Goal: Information Seeking & Learning: Learn about a topic

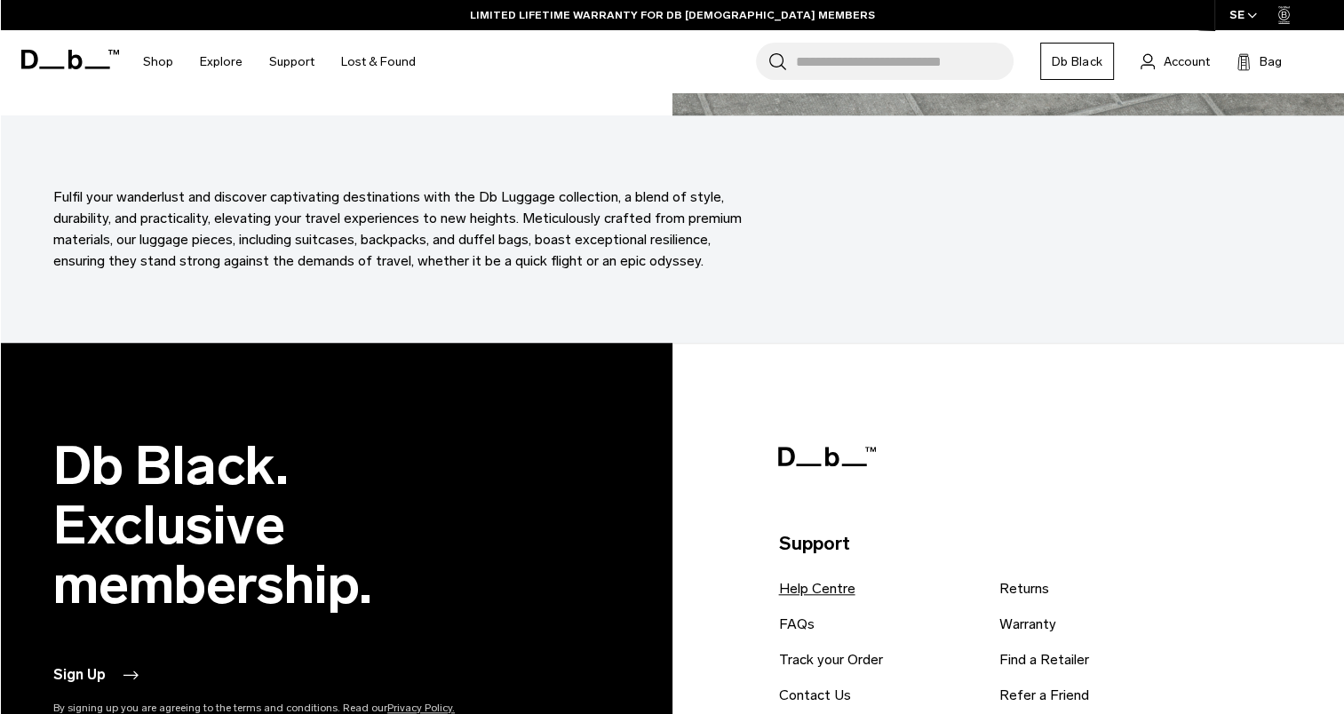
scroll to position [8529, 0]
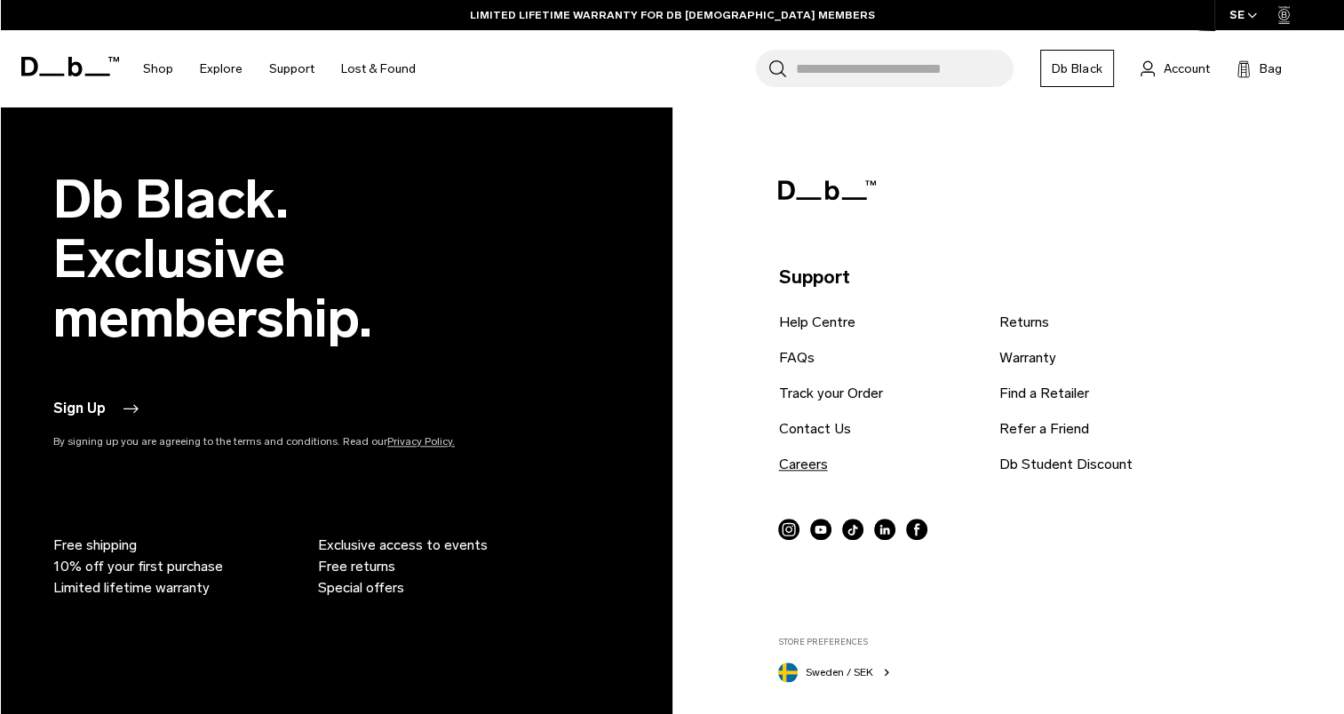
click at [796, 467] on link "Careers" at bounding box center [802, 464] width 49 height 21
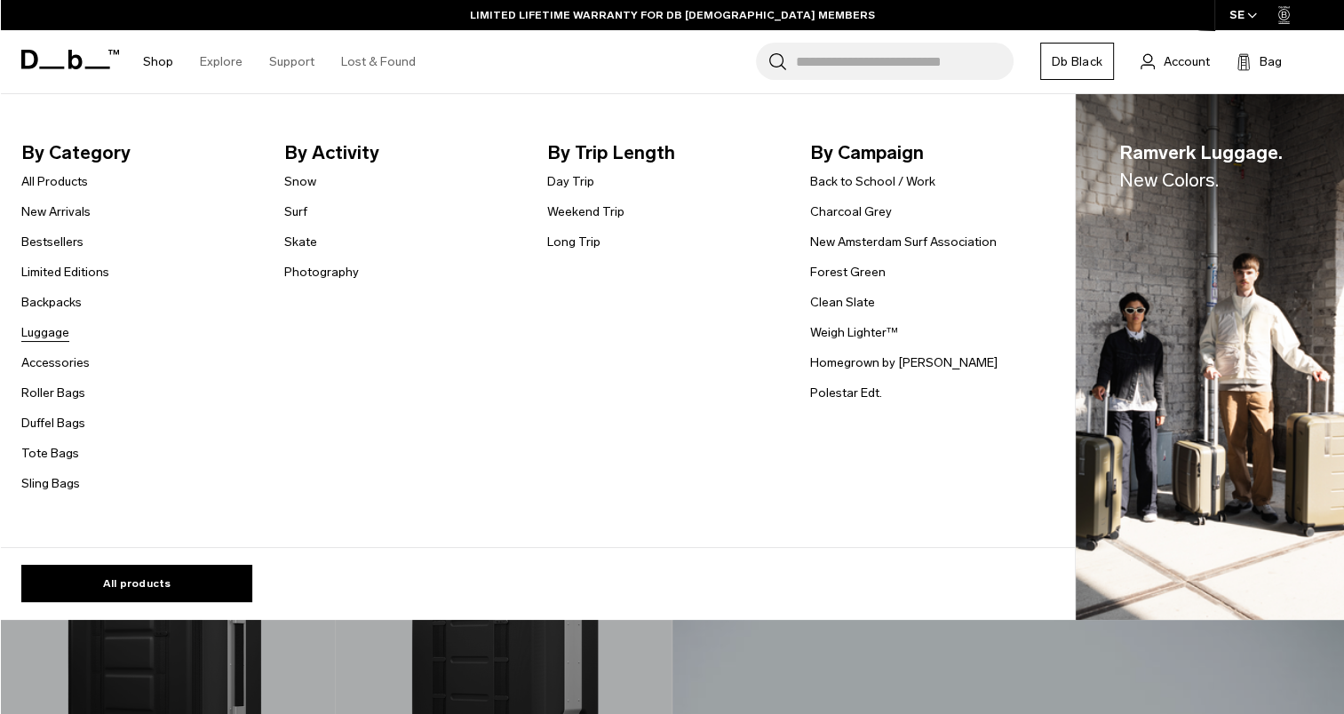
click at [44, 331] on link "Luggage" at bounding box center [45, 332] width 48 height 19
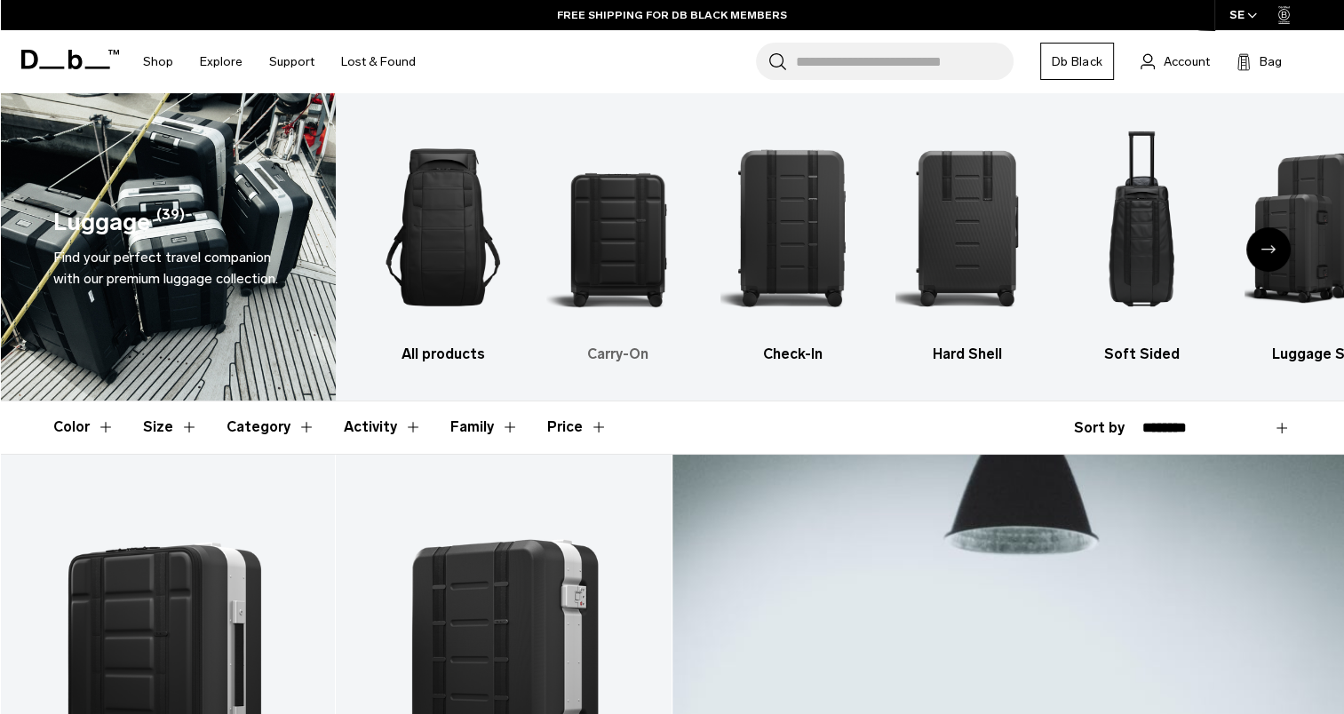
click at [615, 252] on img "2 / 6" at bounding box center [618, 227] width 144 height 215
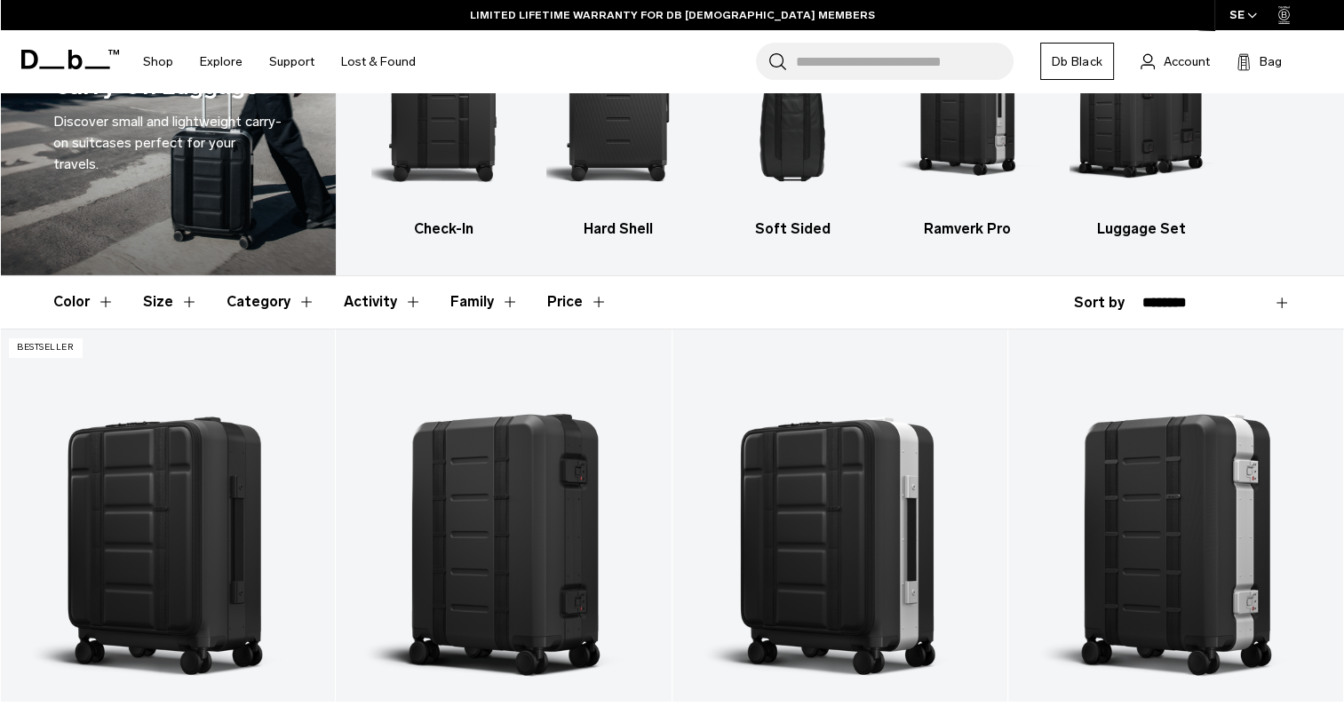
scroll to position [355, 0]
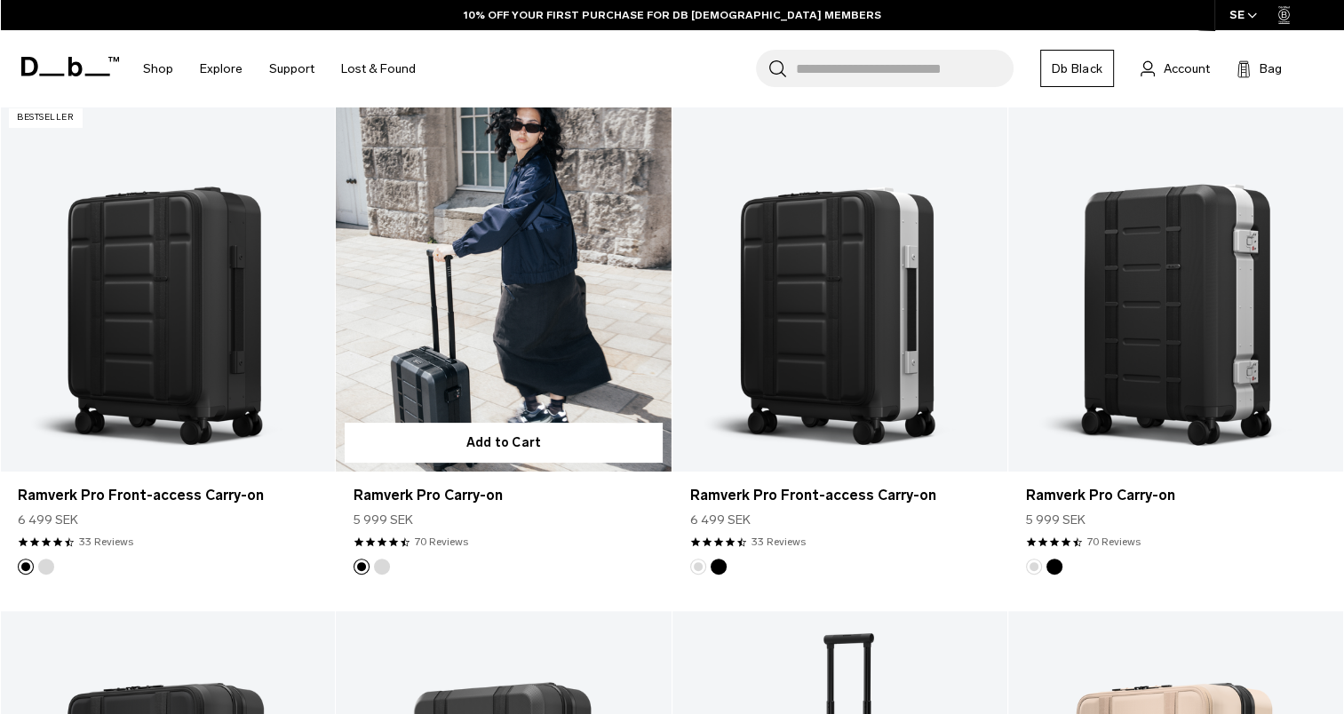
click at [538, 296] on link "Ramverk Pro Carry-on" at bounding box center [503, 286] width 335 height 372
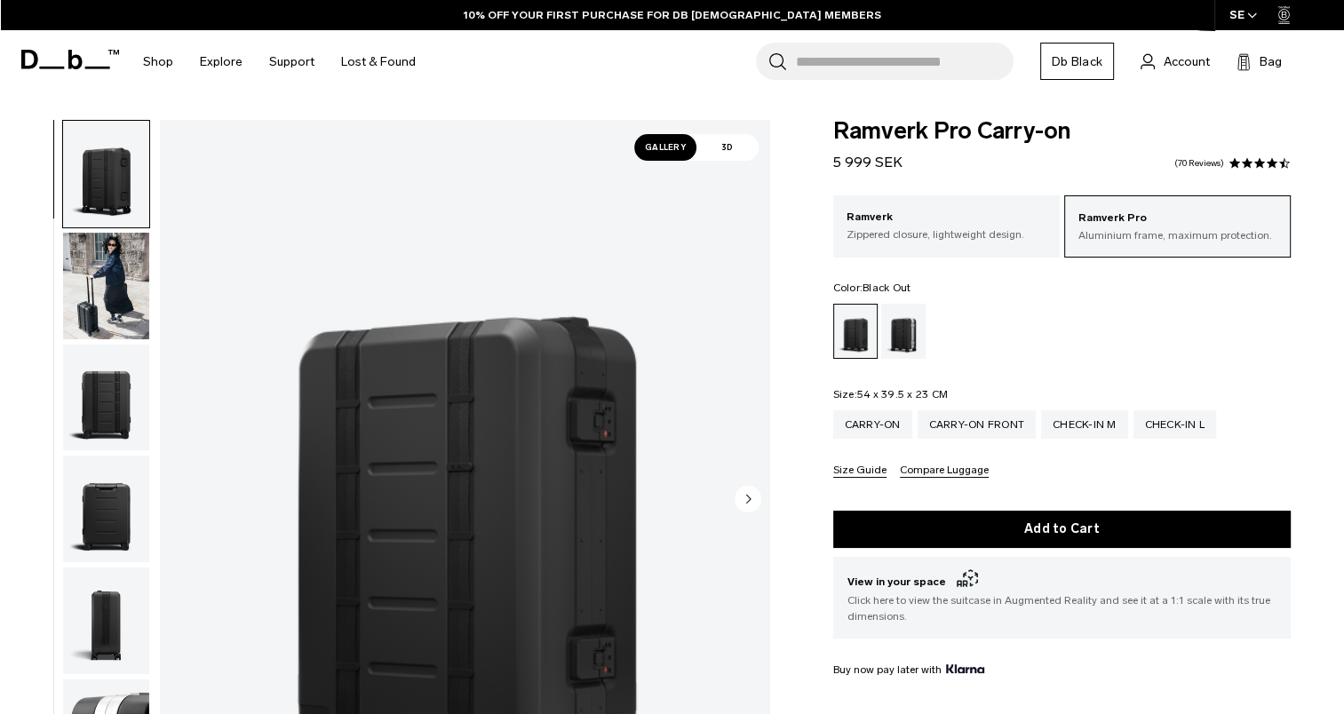
click at [663, 143] on span "Gallery" at bounding box center [665, 147] width 62 height 27
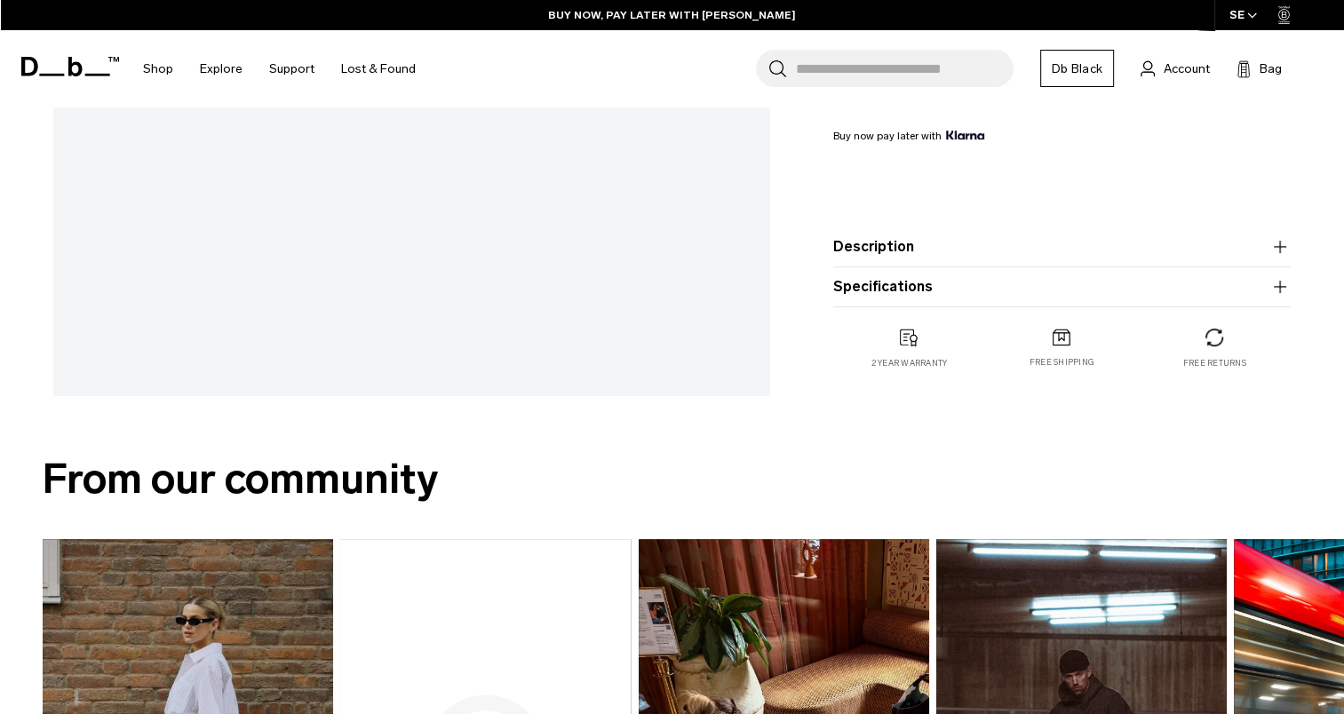
scroll to position [725, 0]
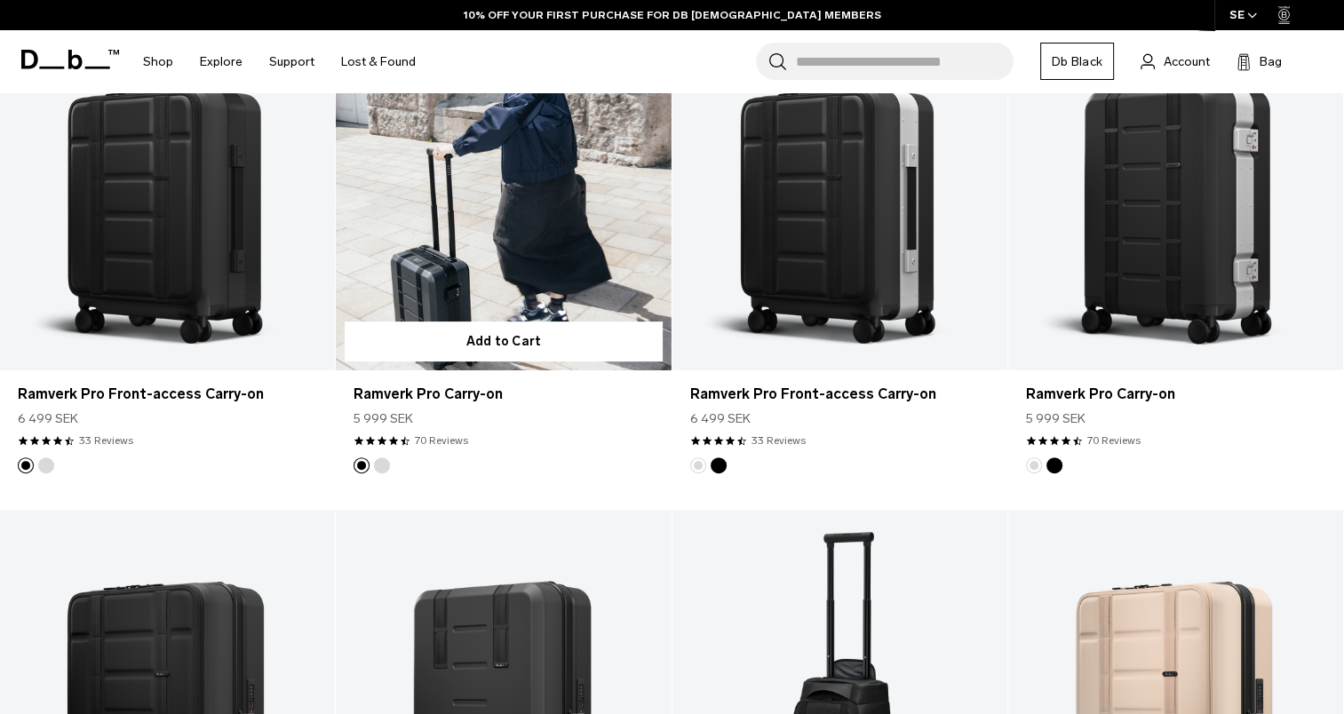
click at [486, 226] on link "Ramverk Pro Carry-on" at bounding box center [503, 184] width 335 height 372
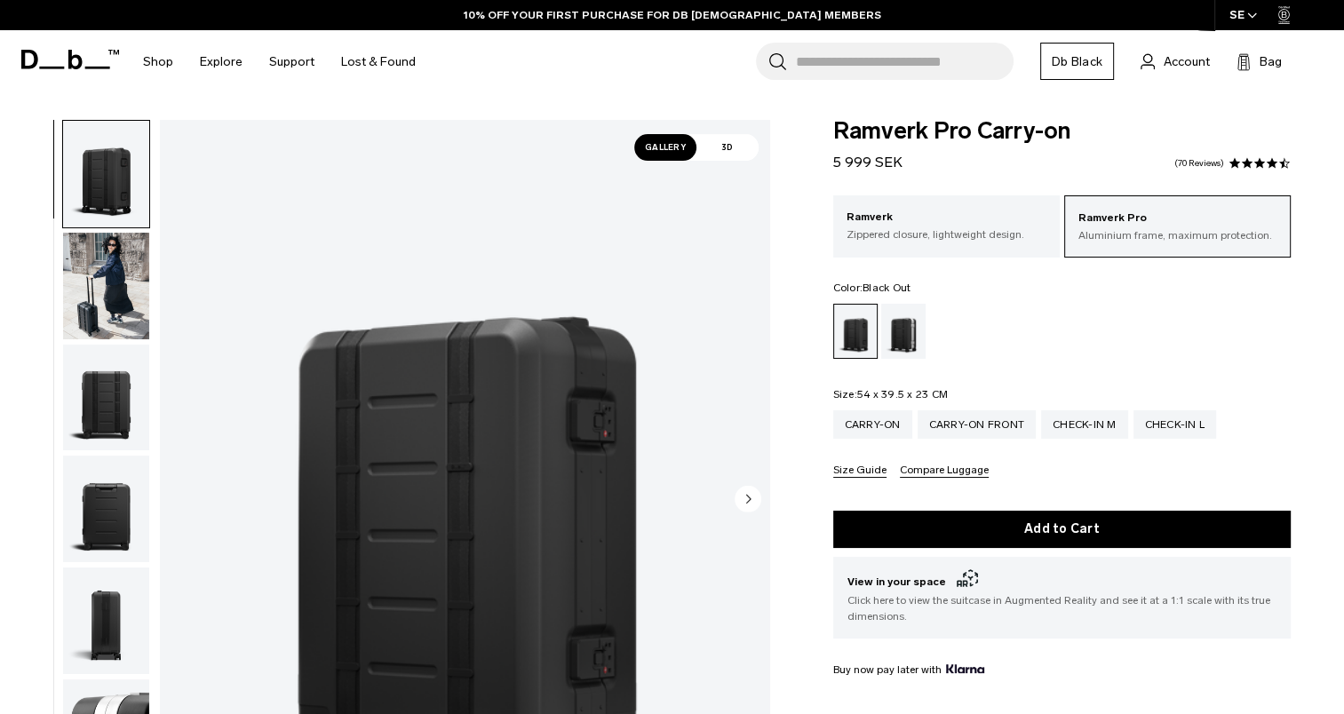
click at [111, 299] on img "button" at bounding box center [106, 286] width 86 height 107
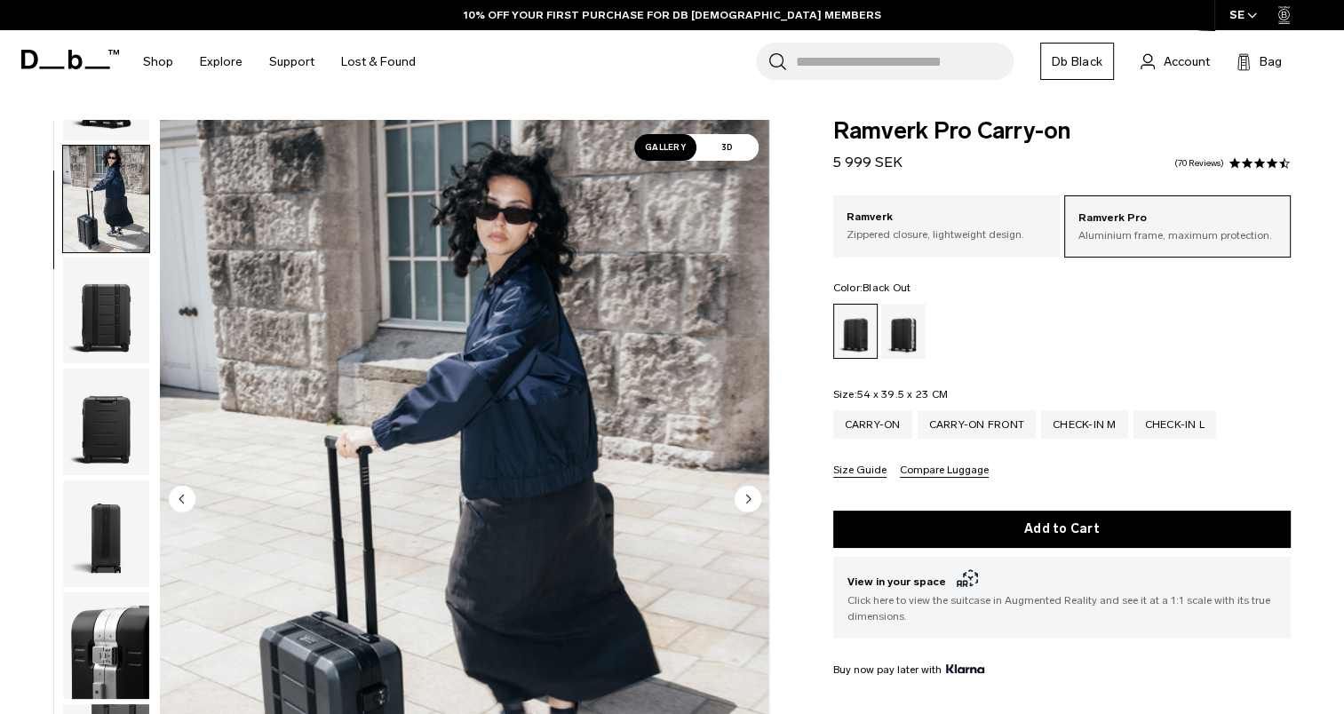
scroll to position [112, 0]
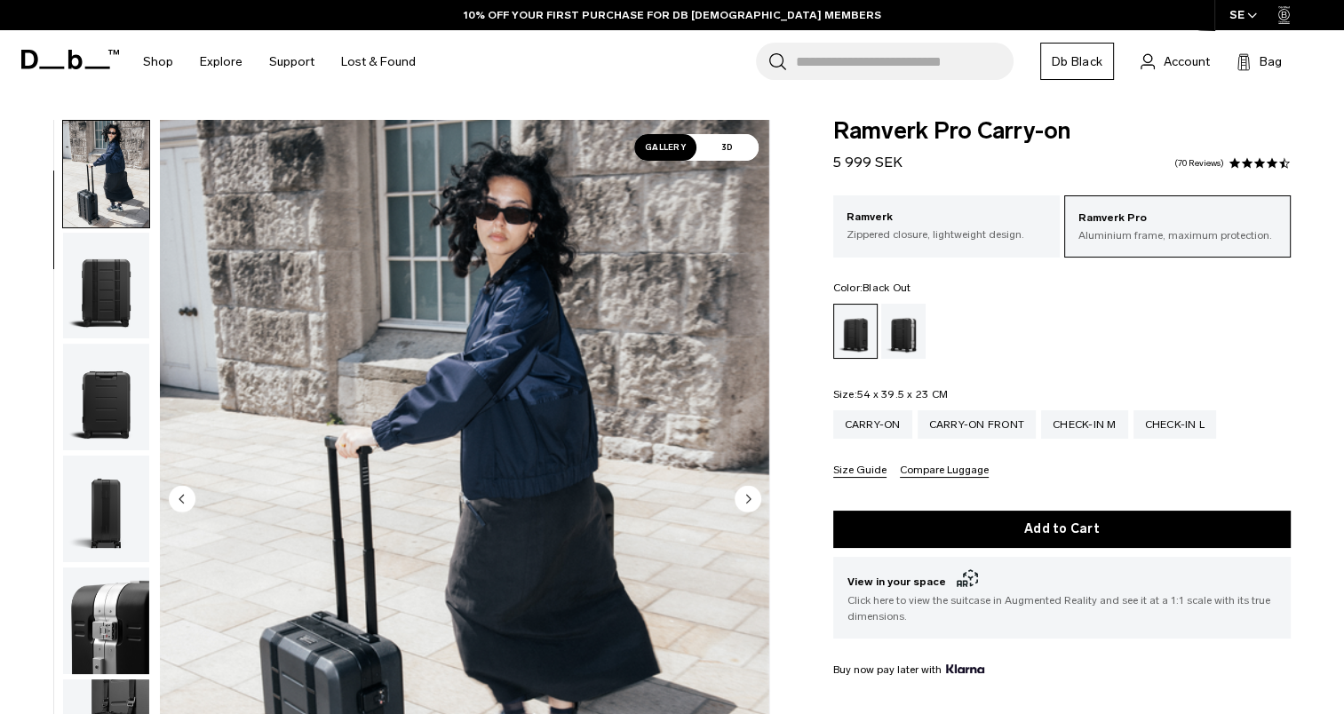
click at [103, 292] on img "button" at bounding box center [106, 286] width 86 height 107
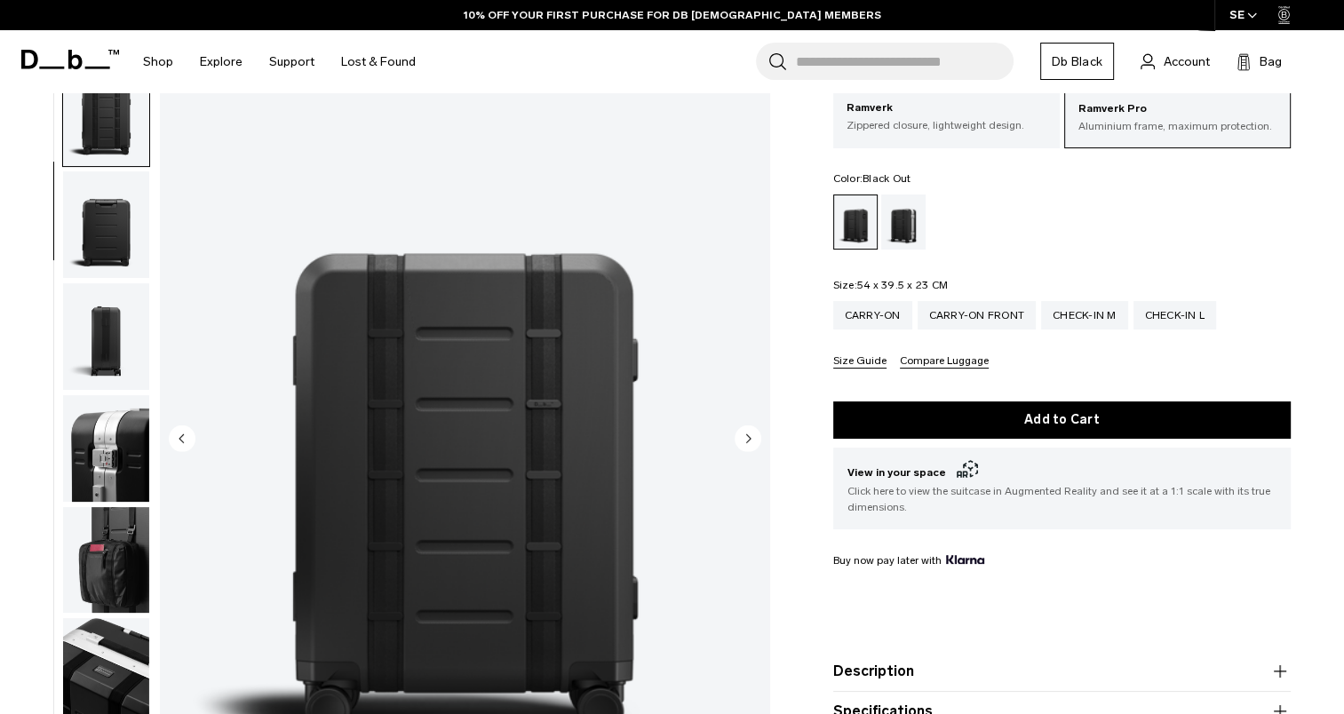
scroll to position [178, 0]
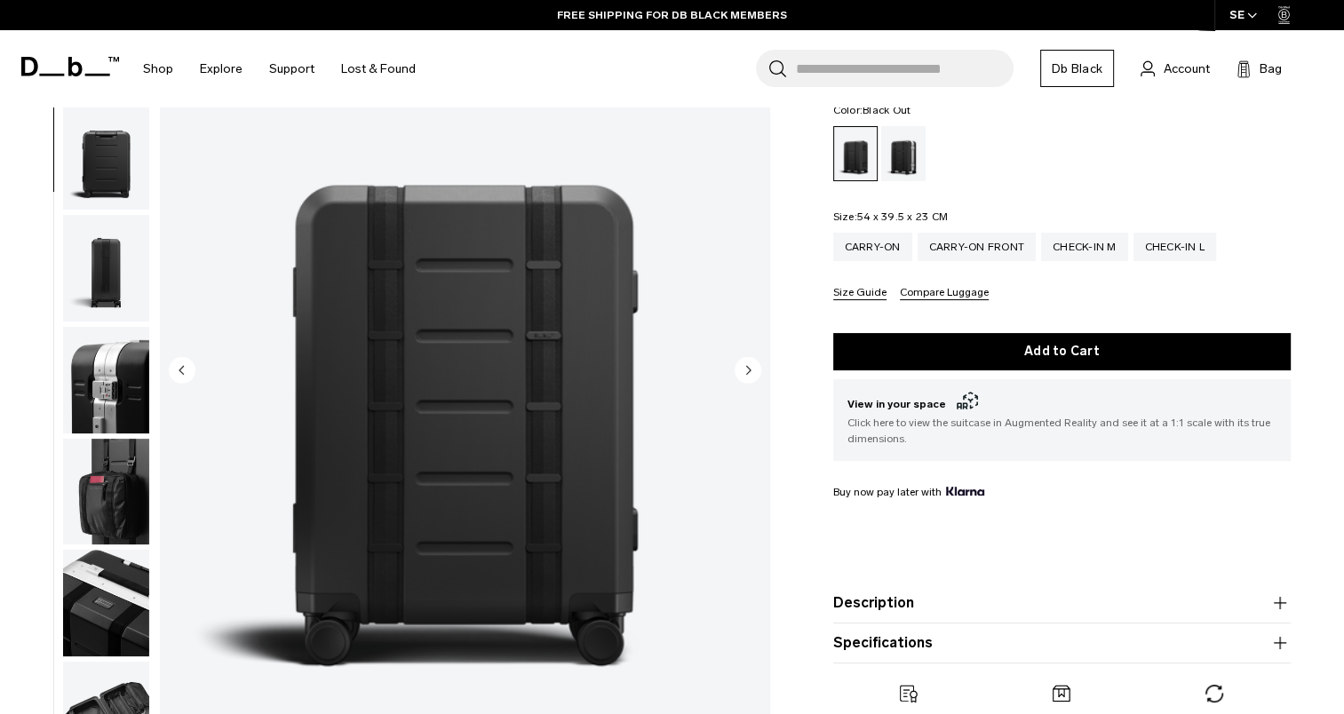
click at [752, 376] on circle "Next slide" at bounding box center [748, 369] width 27 height 27
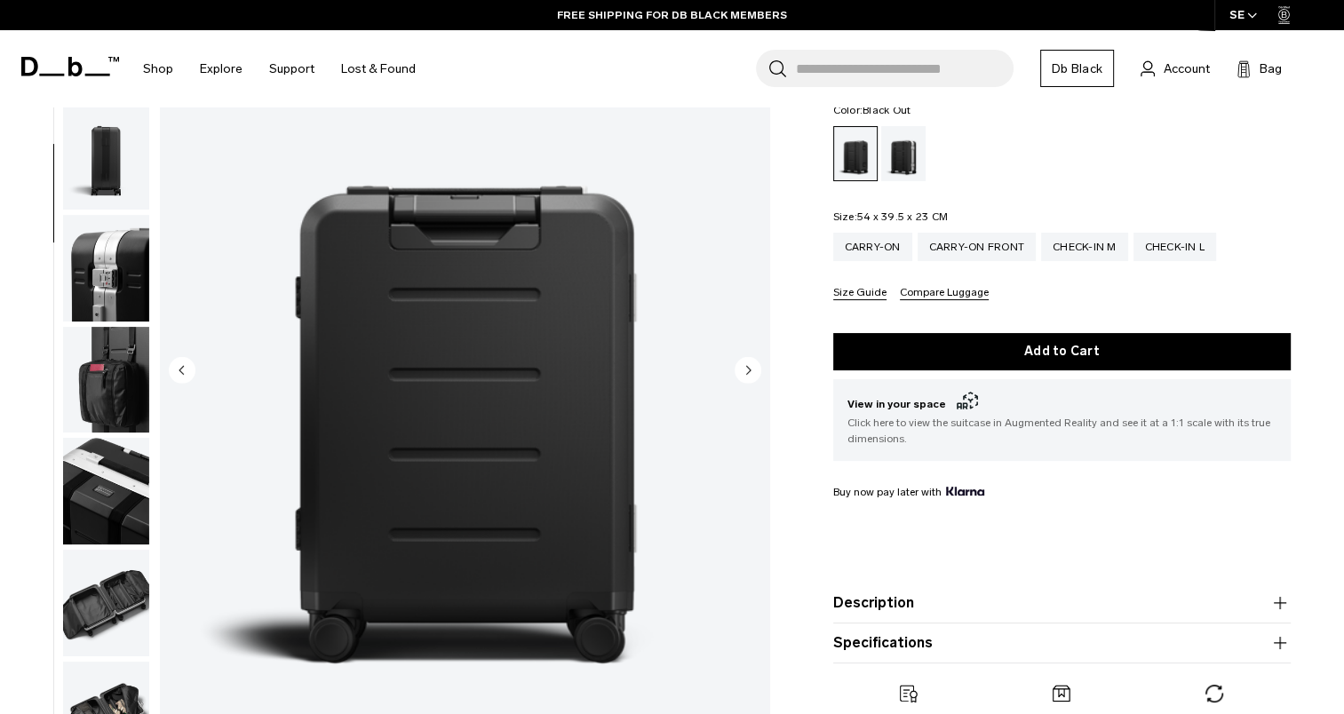
click at [752, 376] on circle "Next slide" at bounding box center [748, 369] width 27 height 27
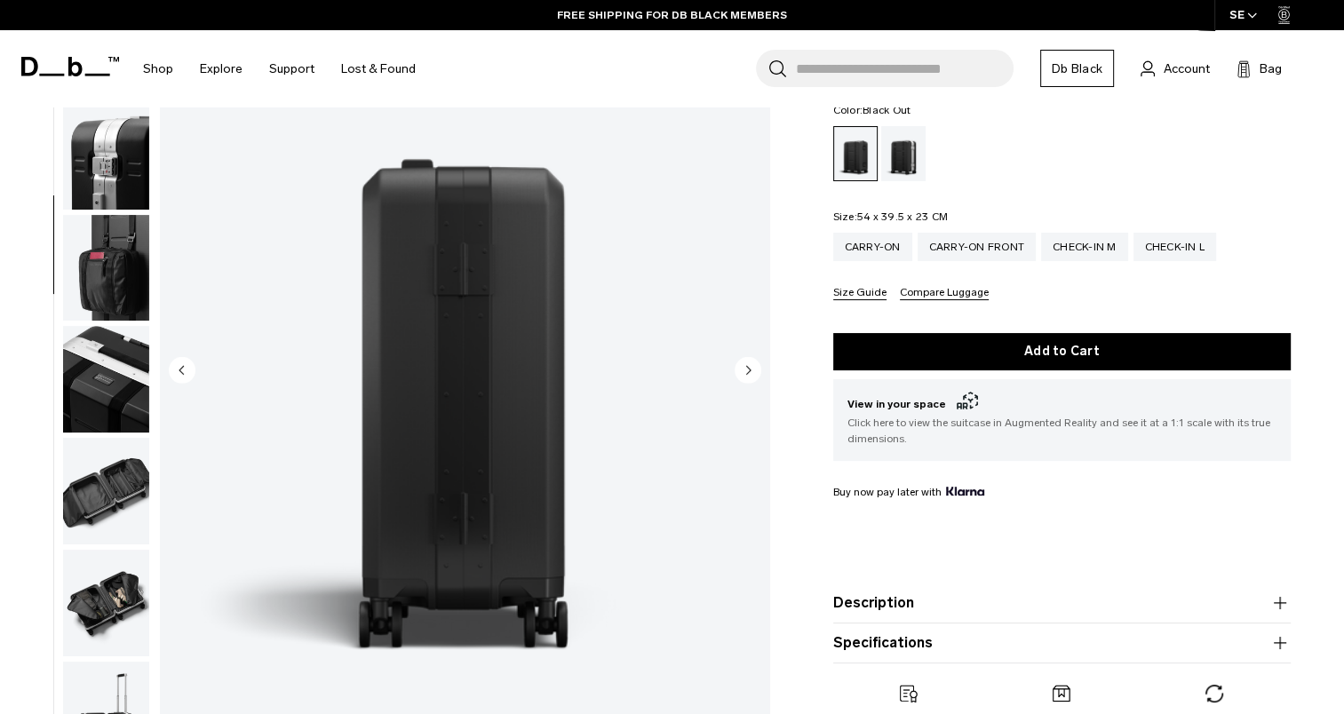
click at [752, 376] on circle "Next slide" at bounding box center [748, 369] width 27 height 27
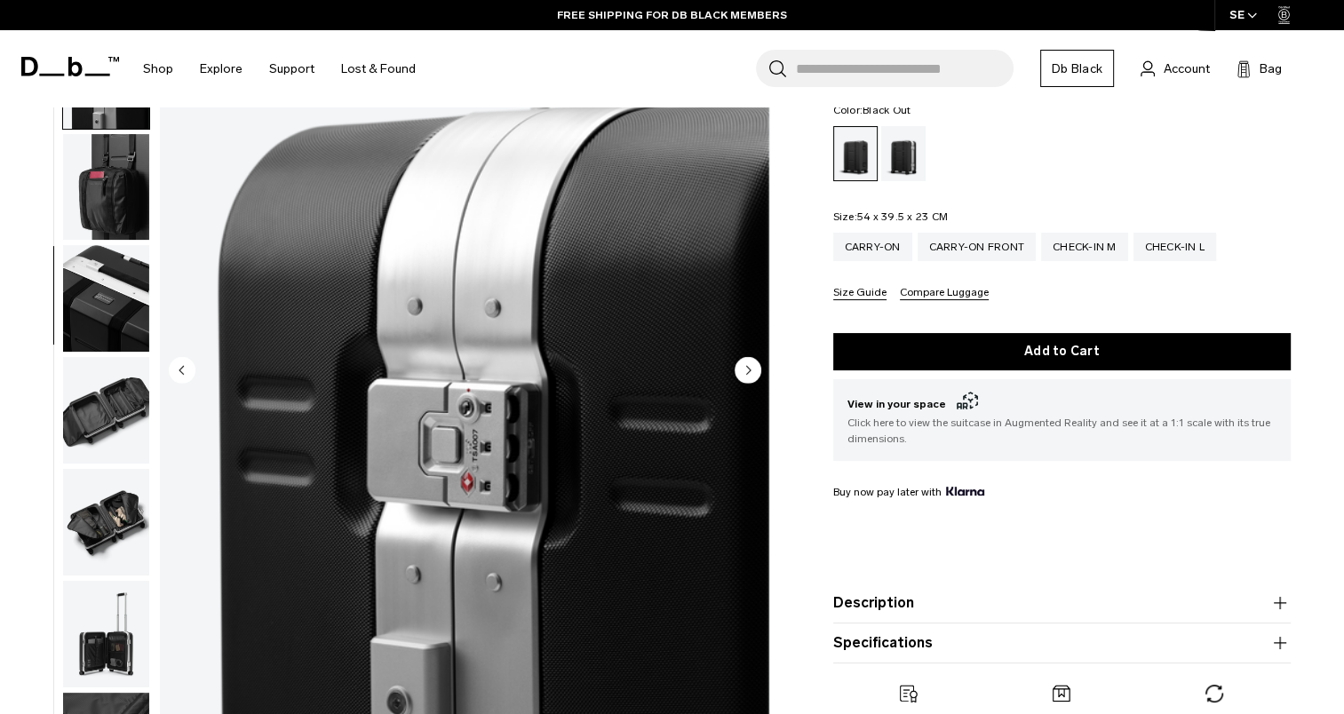
scroll to position [559, 0]
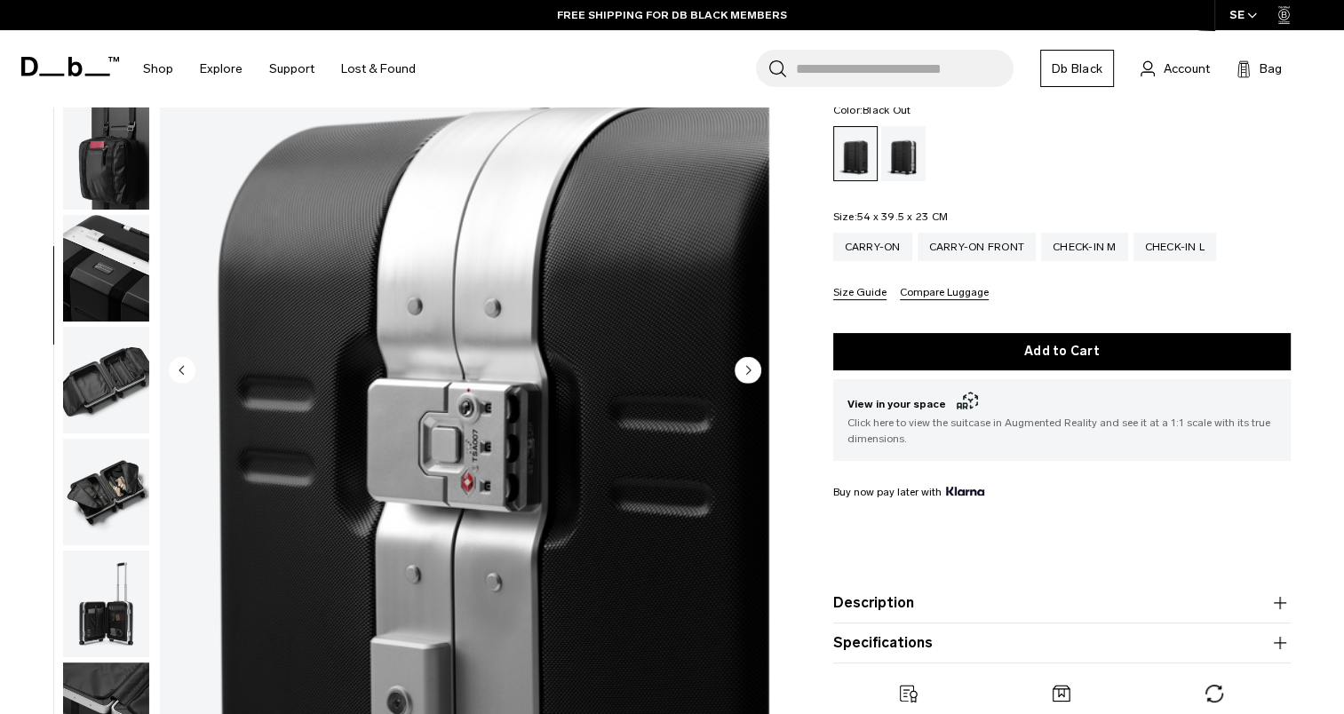
click at [752, 376] on circle "Next slide" at bounding box center [748, 369] width 27 height 27
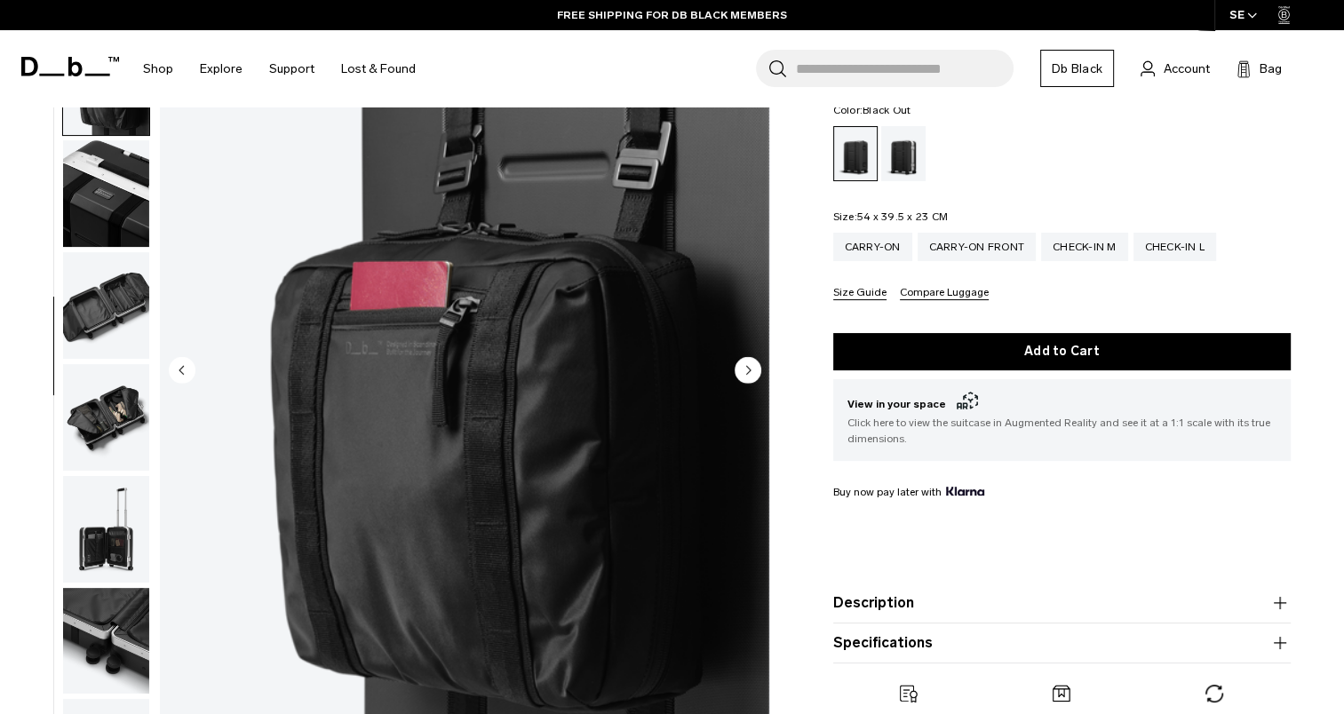
scroll to position [671, 0]
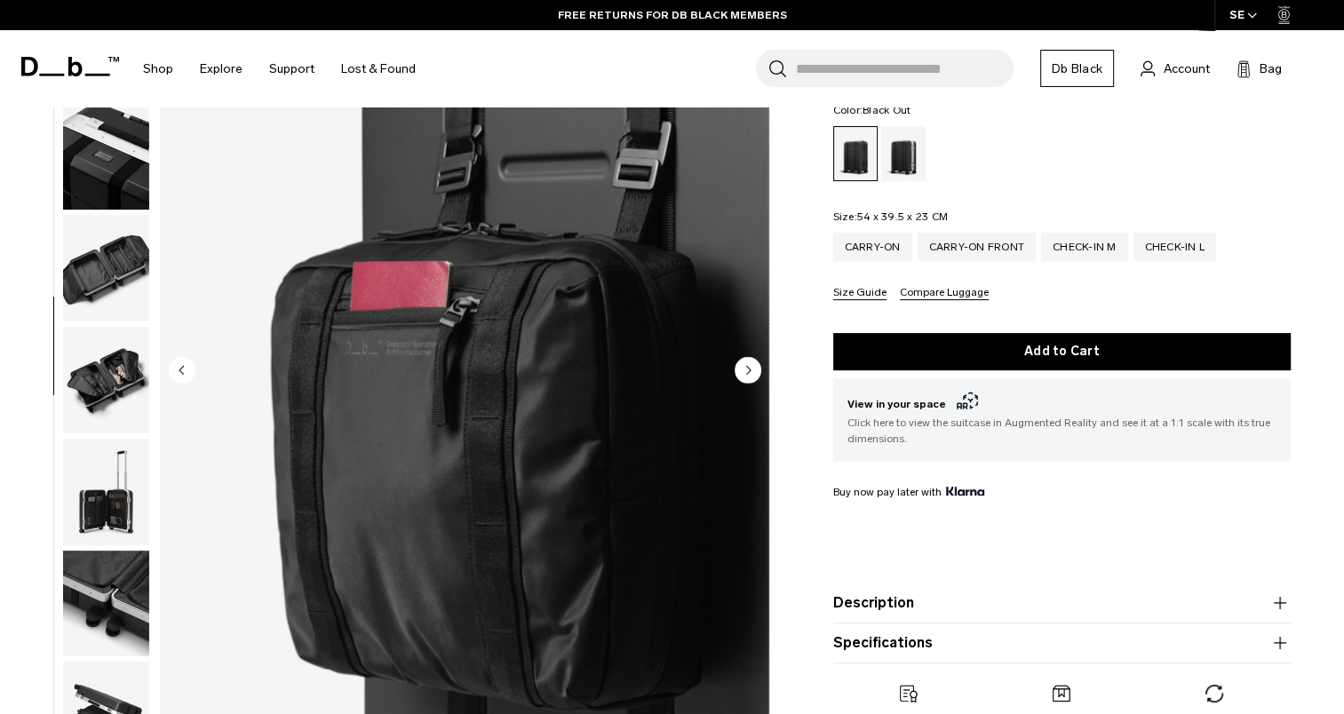
click at [752, 376] on circle "Next slide" at bounding box center [748, 369] width 27 height 27
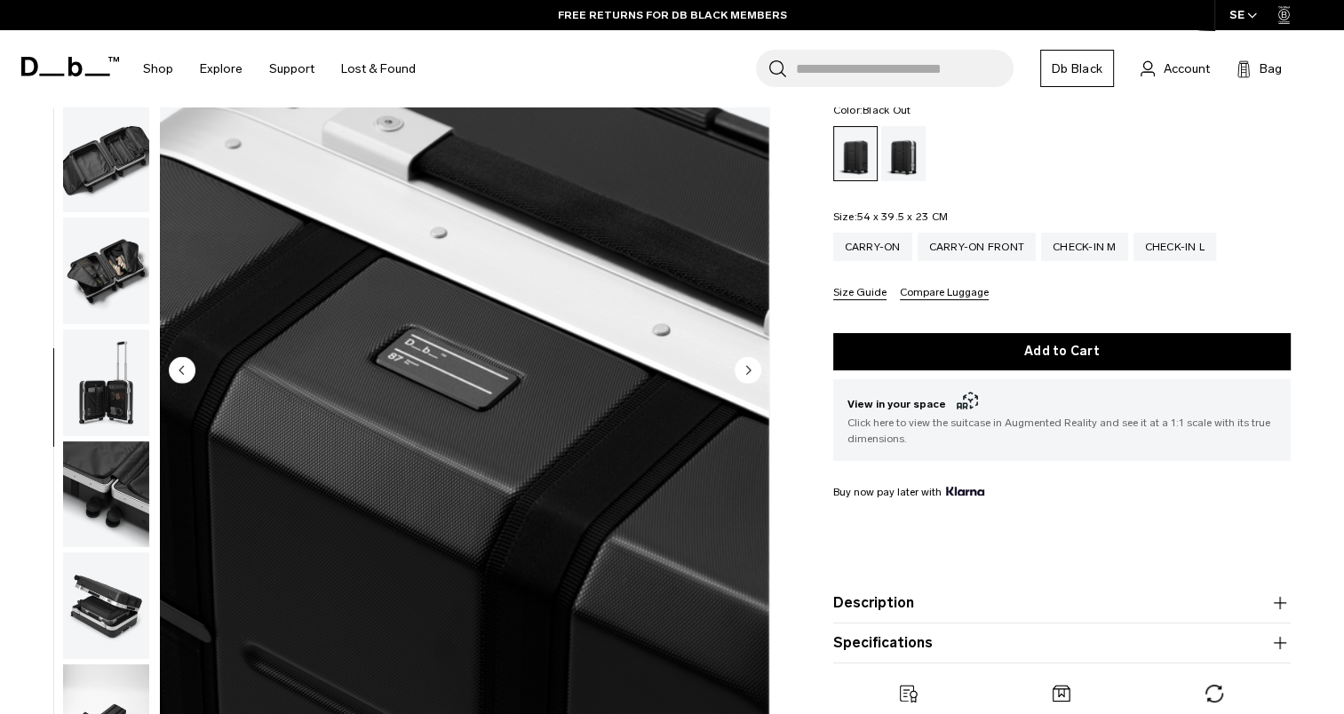
scroll to position [783, 0]
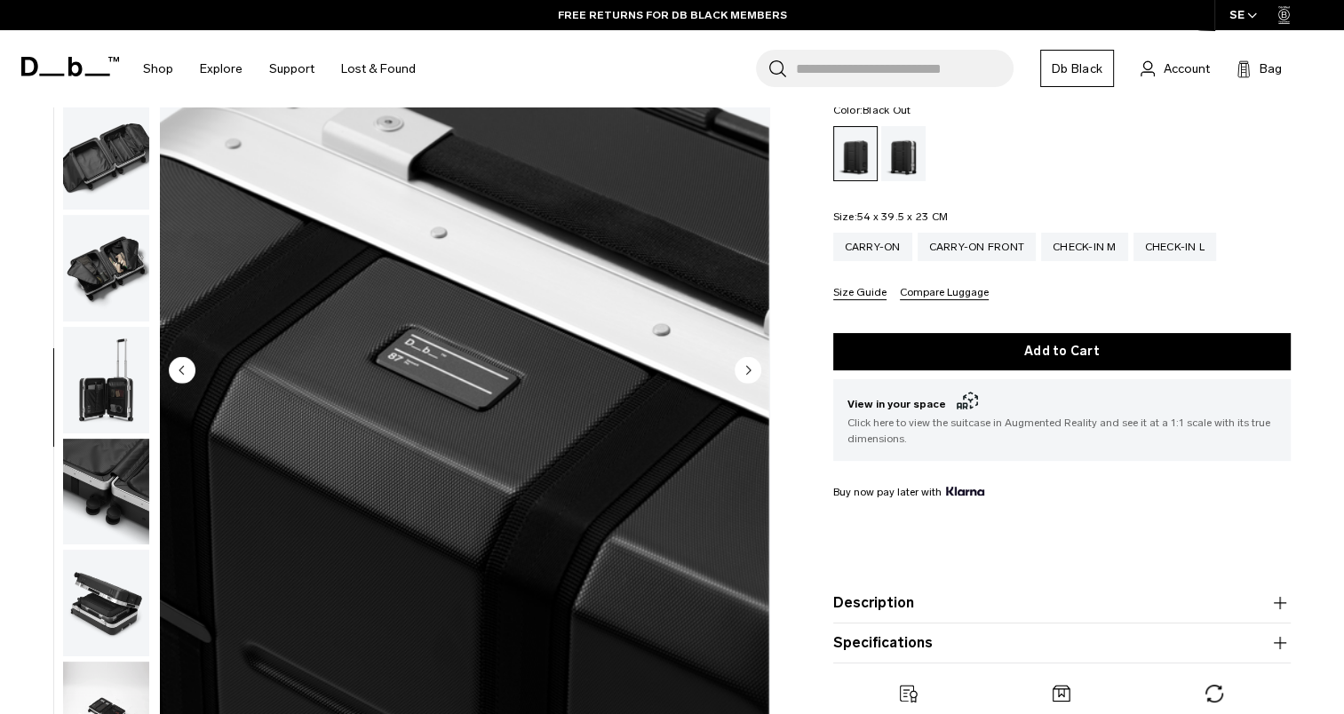
click at [752, 376] on circle "Next slide" at bounding box center [748, 369] width 27 height 27
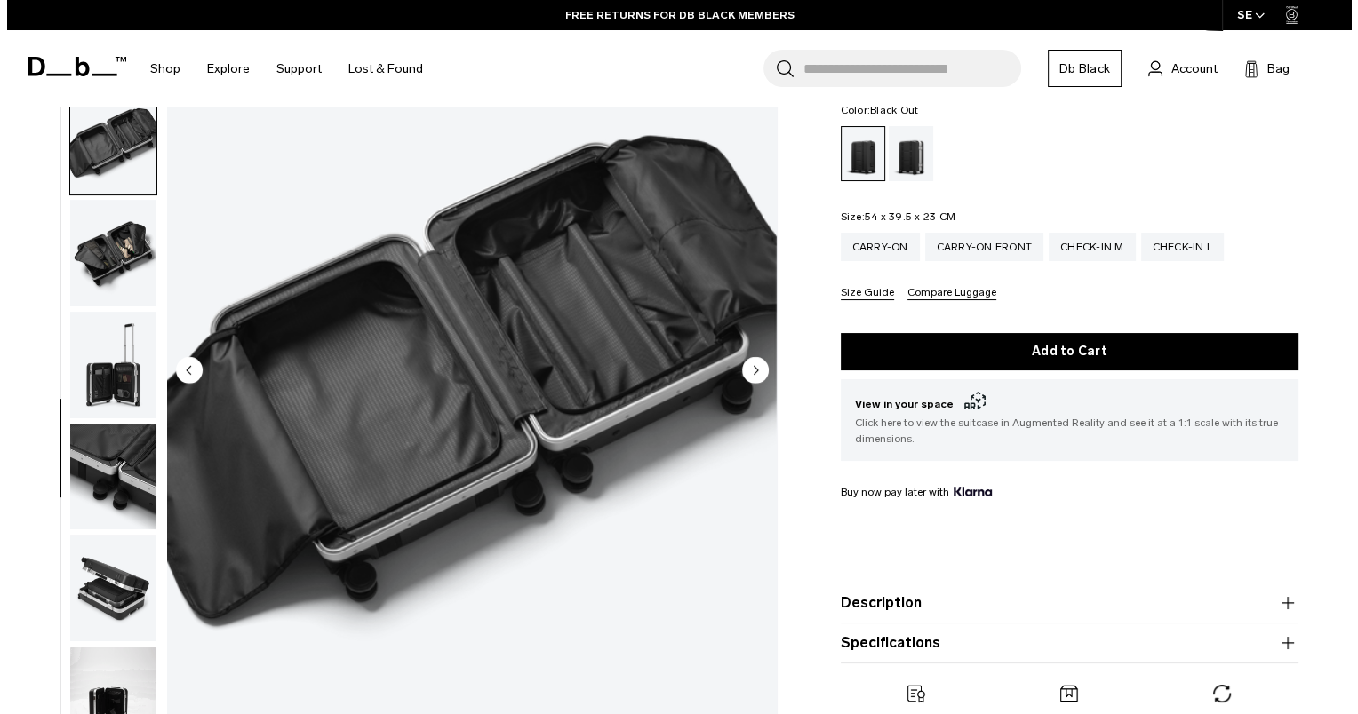
scroll to position [801, 0]
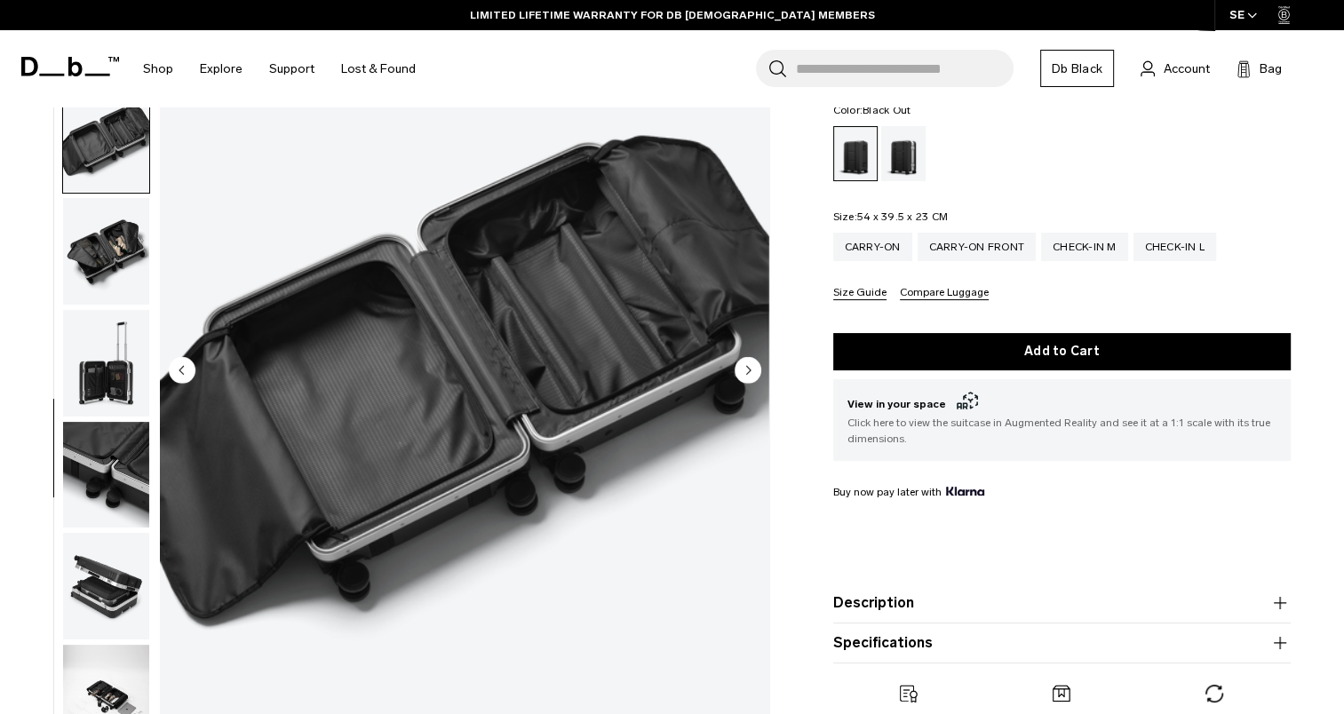
click at [752, 376] on circle "Next slide" at bounding box center [748, 369] width 27 height 27
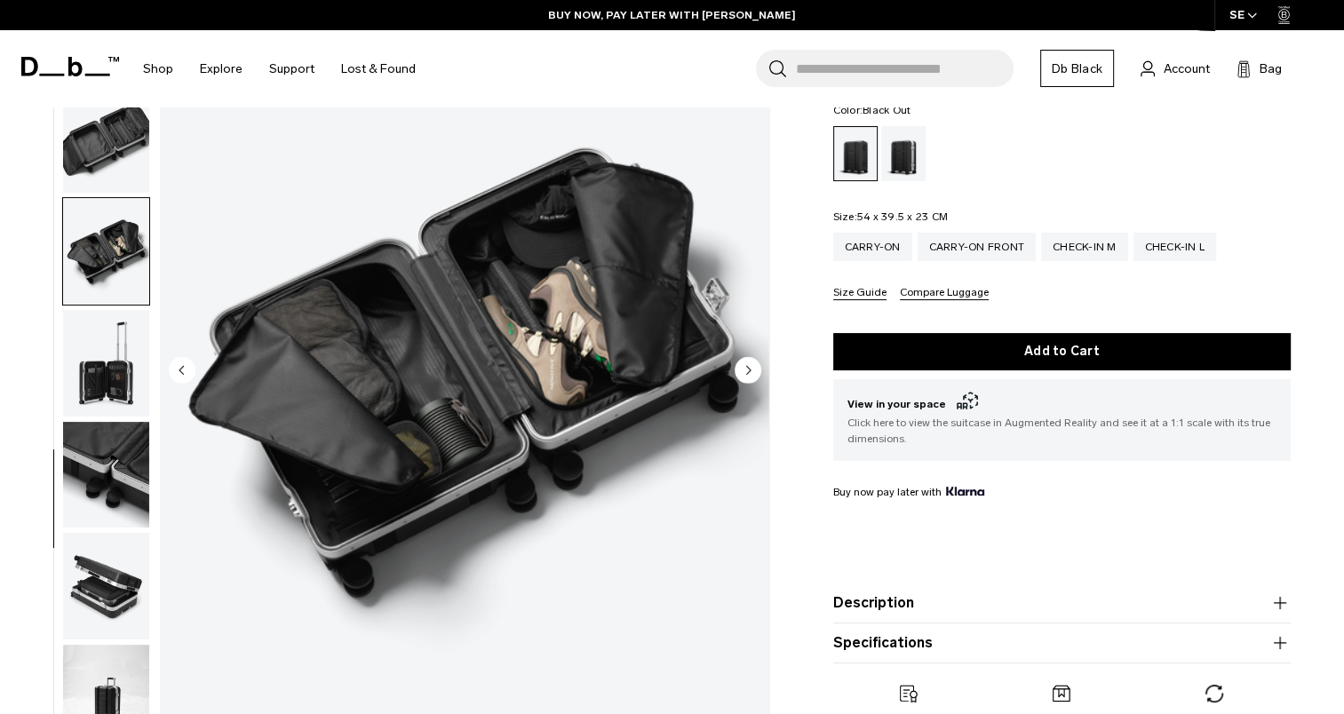
click at [752, 376] on circle "Next slide" at bounding box center [748, 369] width 27 height 27
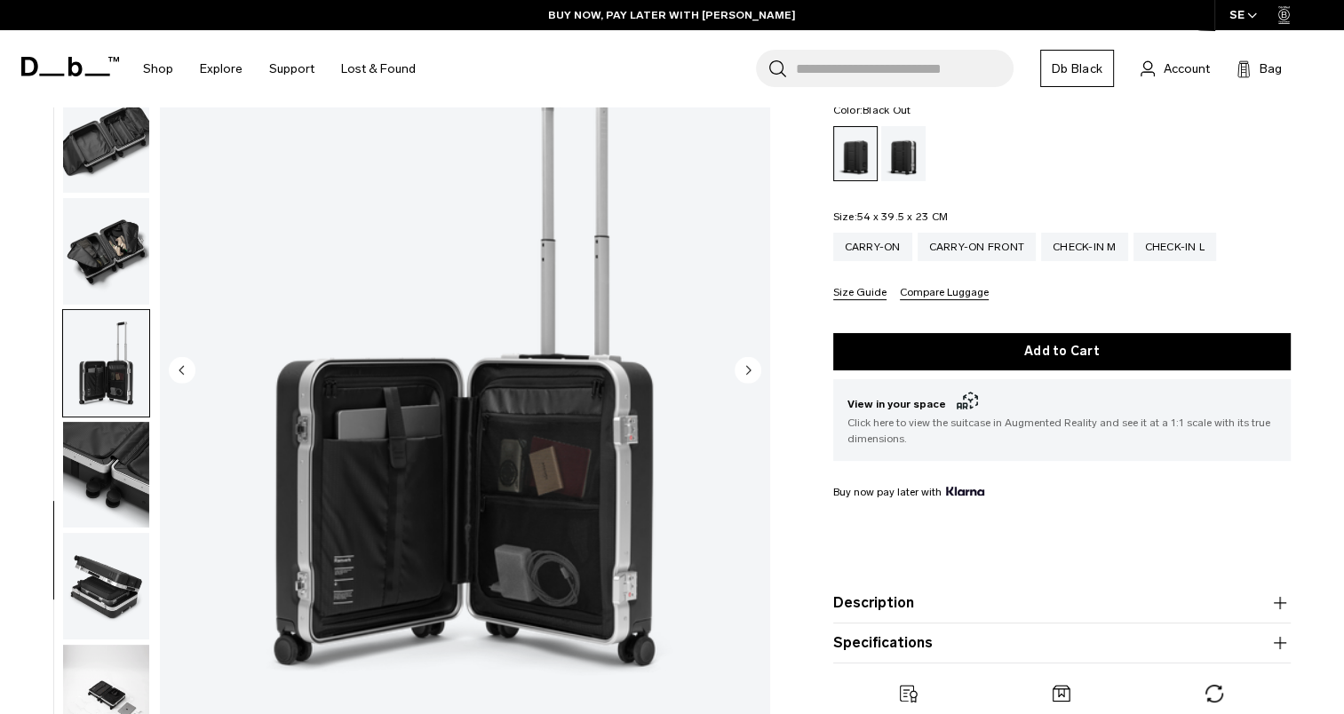
click at [752, 376] on circle "Next slide" at bounding box center [748, 369] width 27 height 27
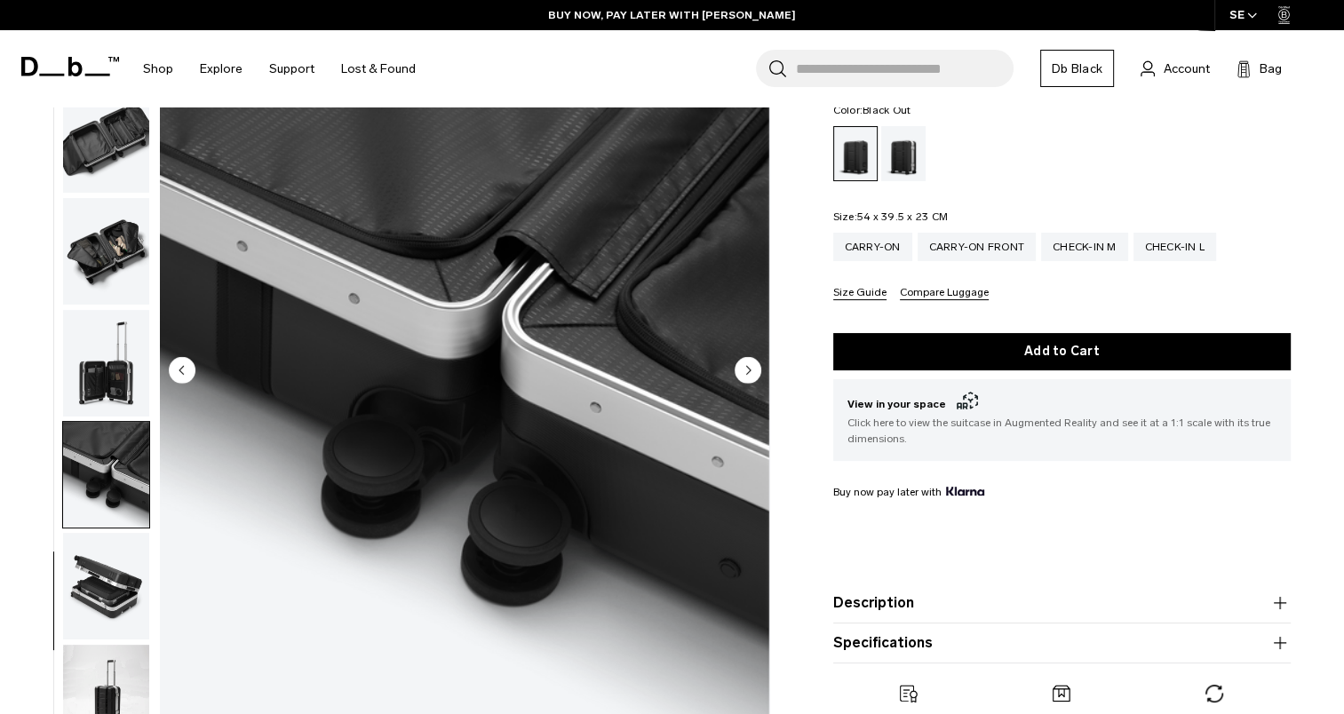
click at [752, 376] on circle "Next slide" at bounding box center [748, 369] width 27 height 27
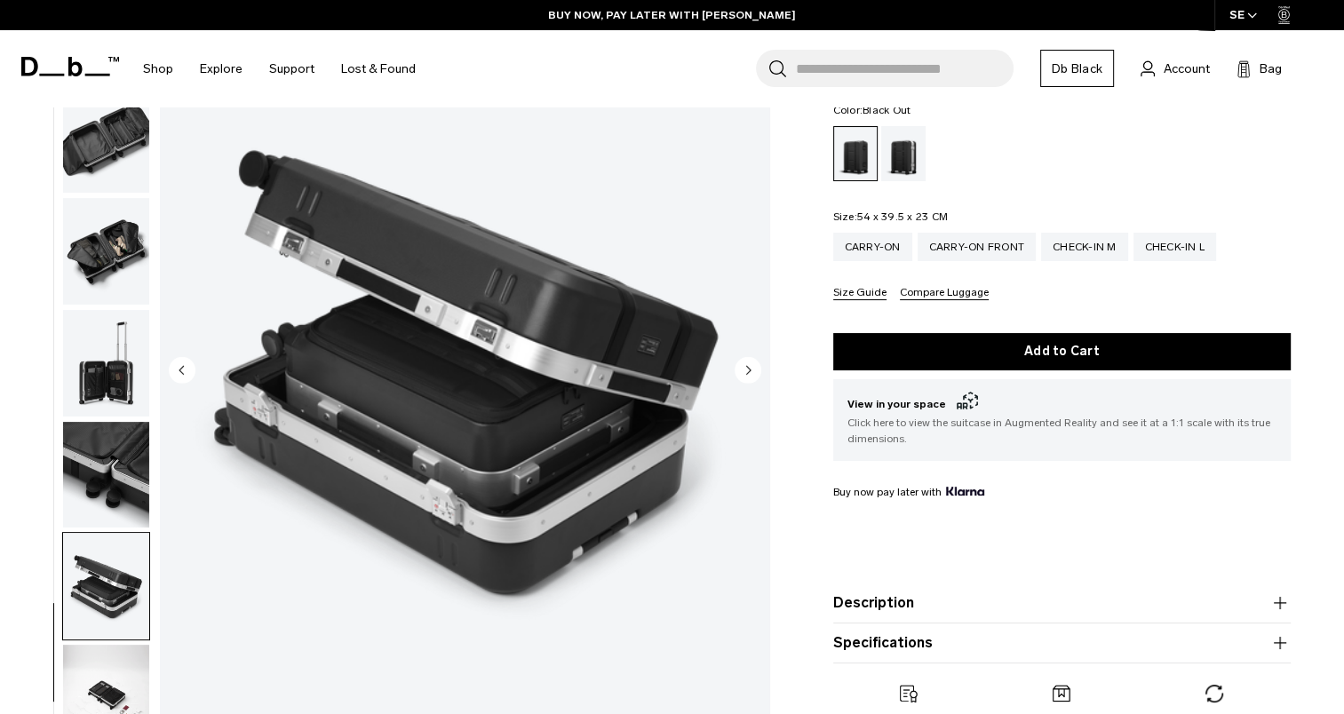
click at [752, 376] on circle "Next slide" at bounding box center [748, 369] width 27 height 27
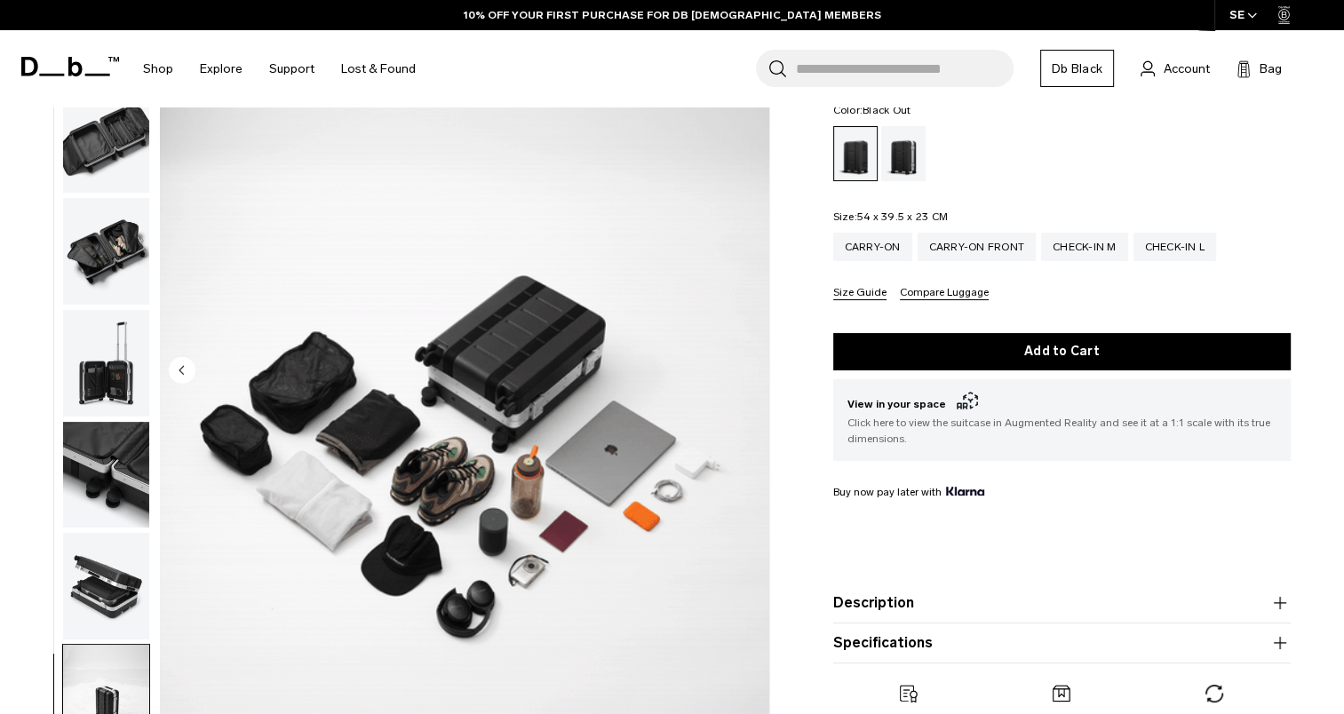
click at [752, 376] on img "14 / 14" at bounding box center [464, 371] width 609 height 761
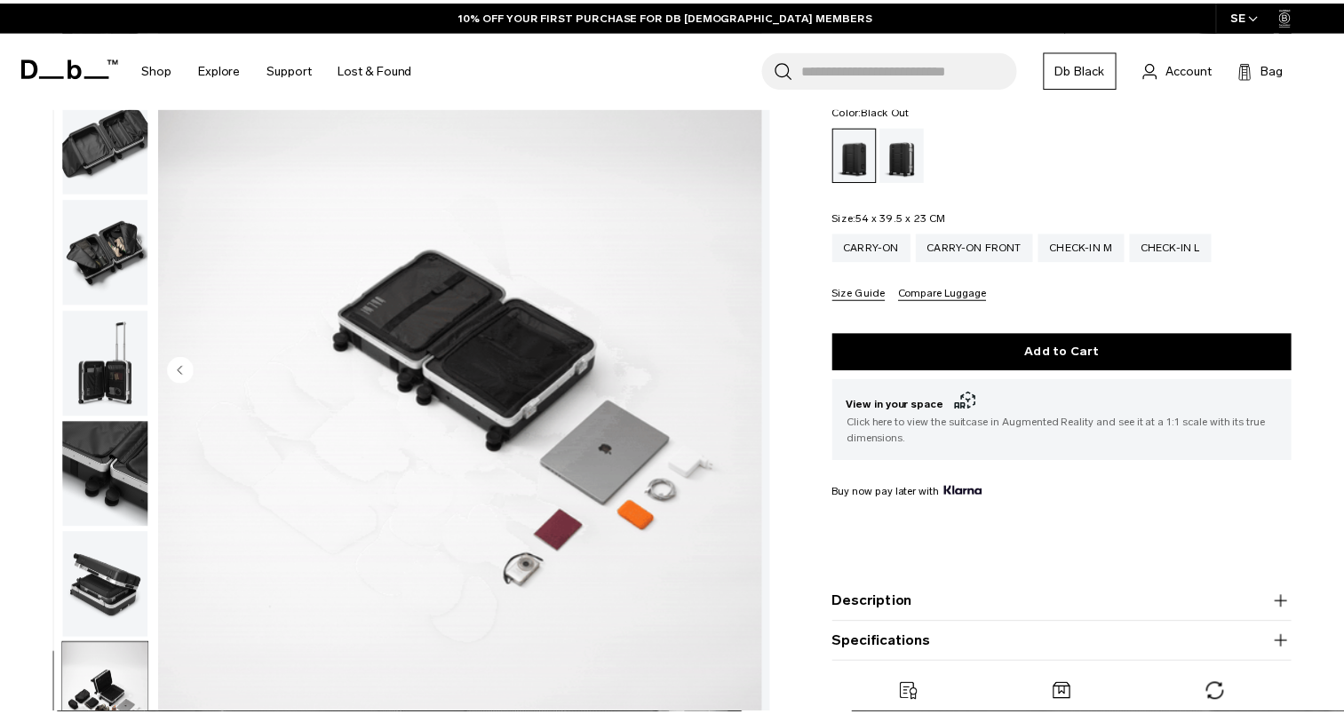
scroll to position [791, 0]
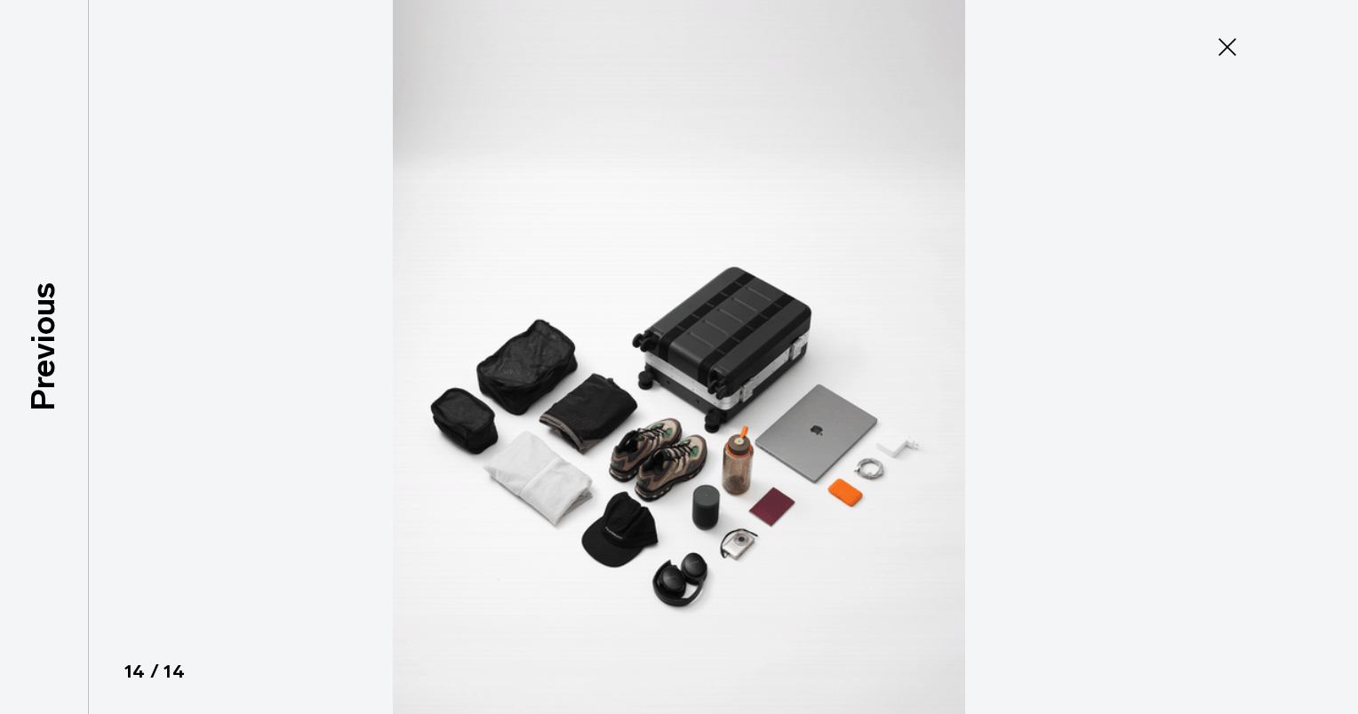
click at [1217, 44] on icon at bounding box center [1227, 47] width 28 height 28
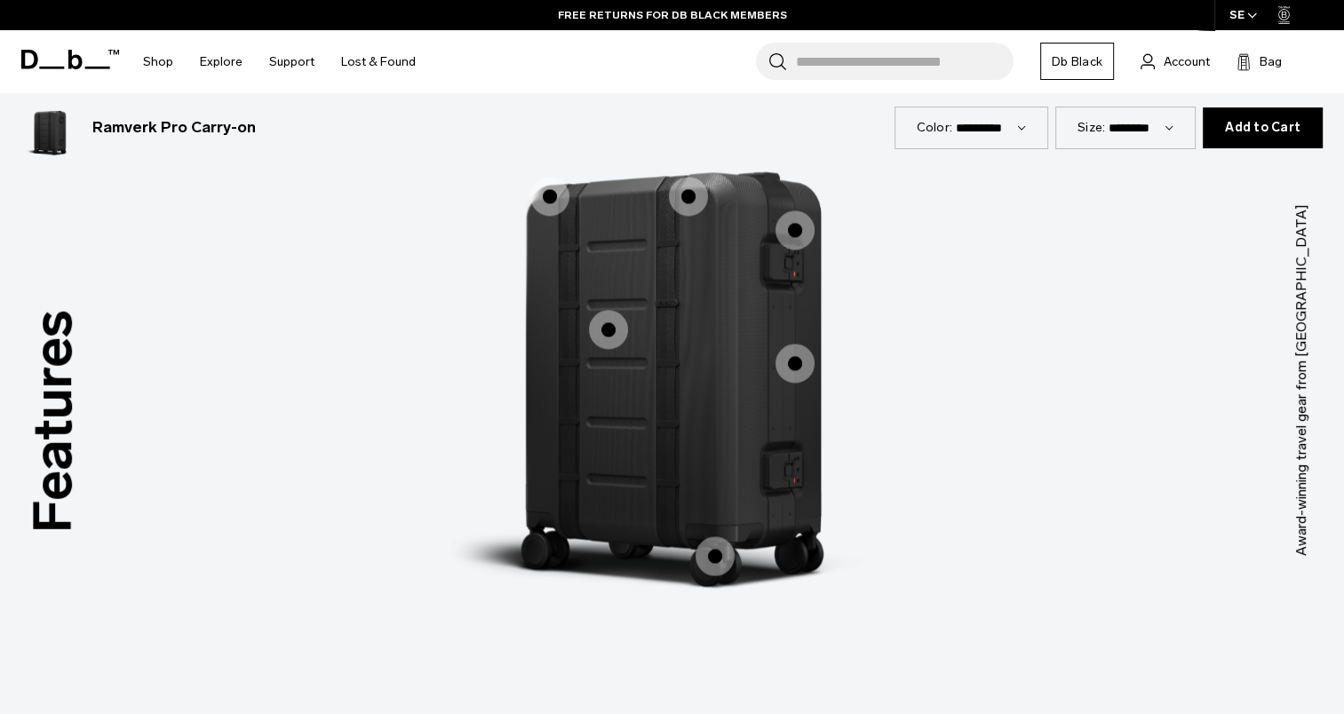
scroll to position [2310, 0]
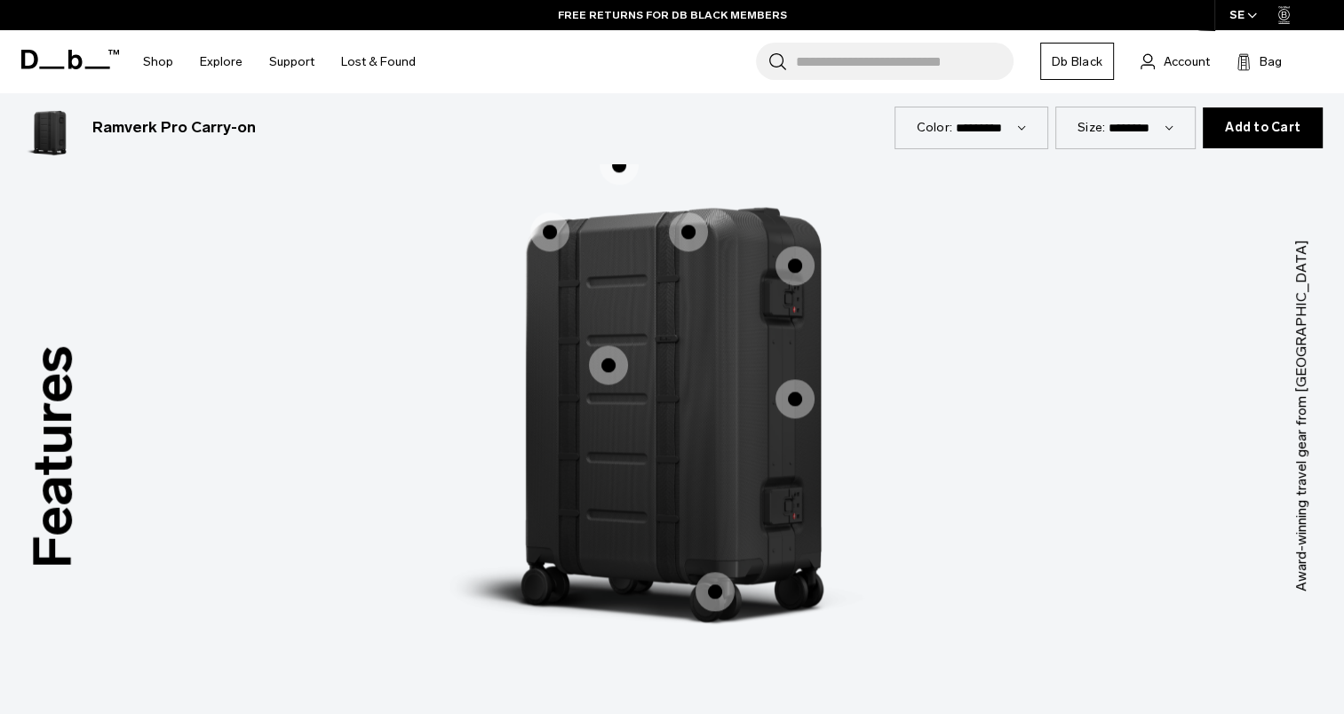
click at [604, 364] on span "1 / 3" at bounding box center [608, 365] width 39 height 39
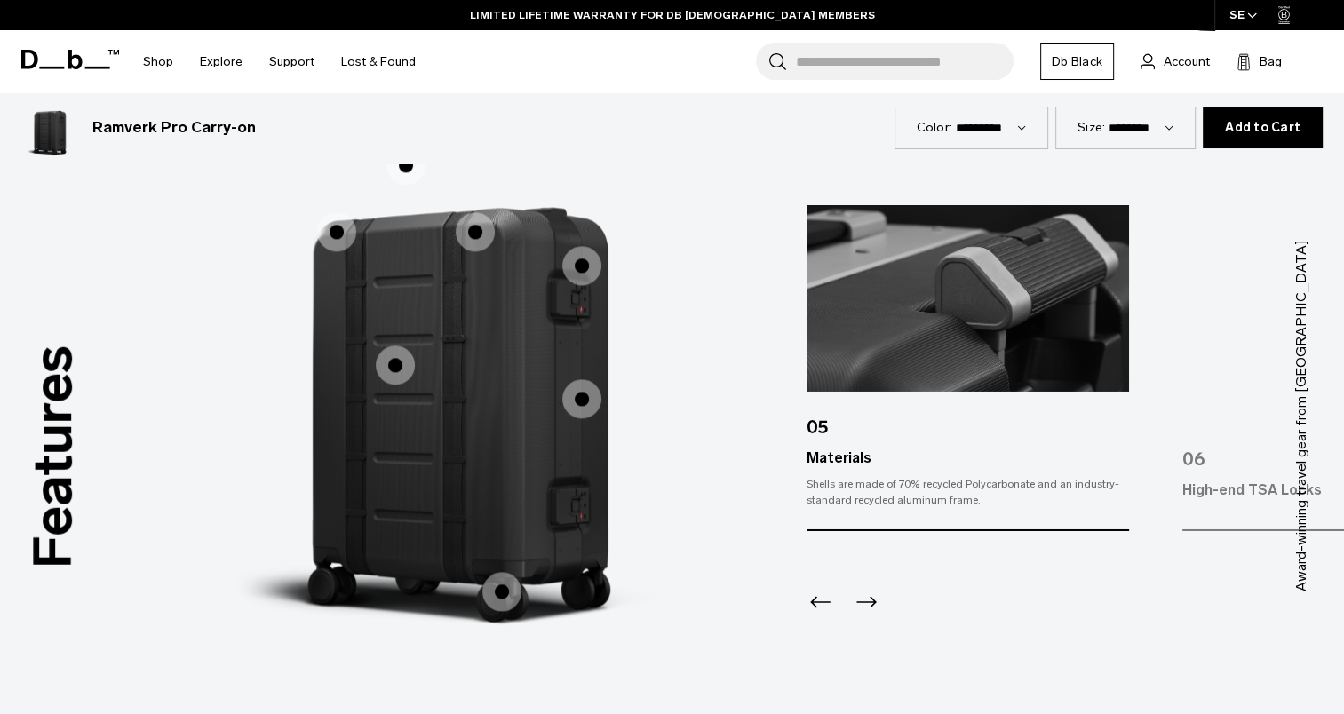
click at [336, 224] on span "1 / 3" at bounding box center [336, 231] width 39 height 39
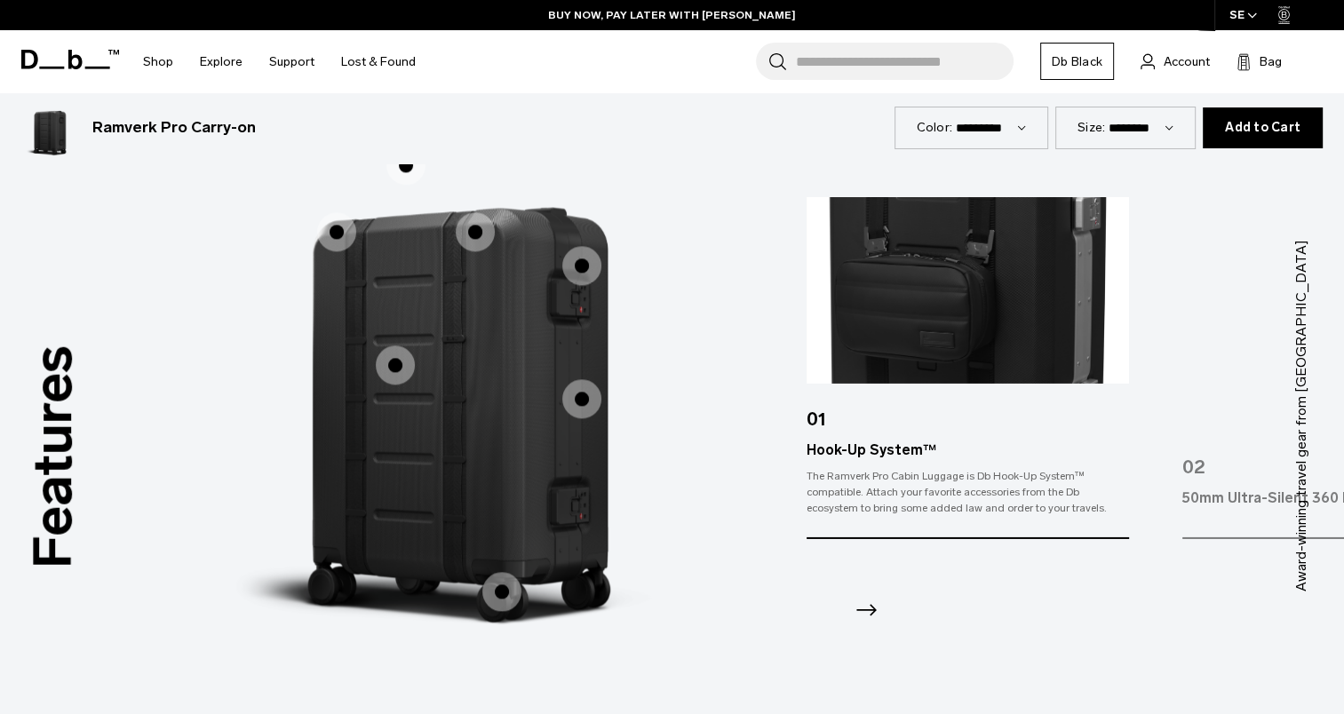
click at [479, 231] on span "1 / 3" at bounding box center [475, 231] width 39 height 39
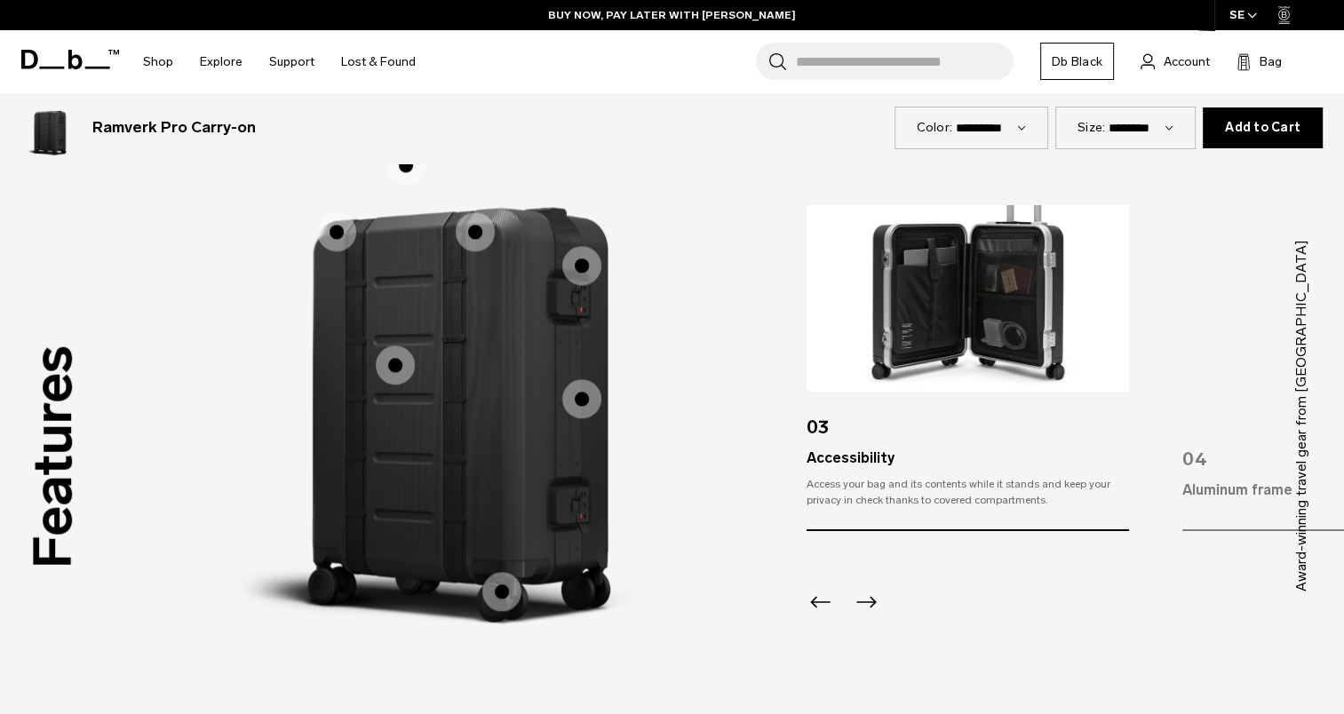
click at [576, 259] on span "1 / 3" at bounding box center [581, 265] width 39 height 39
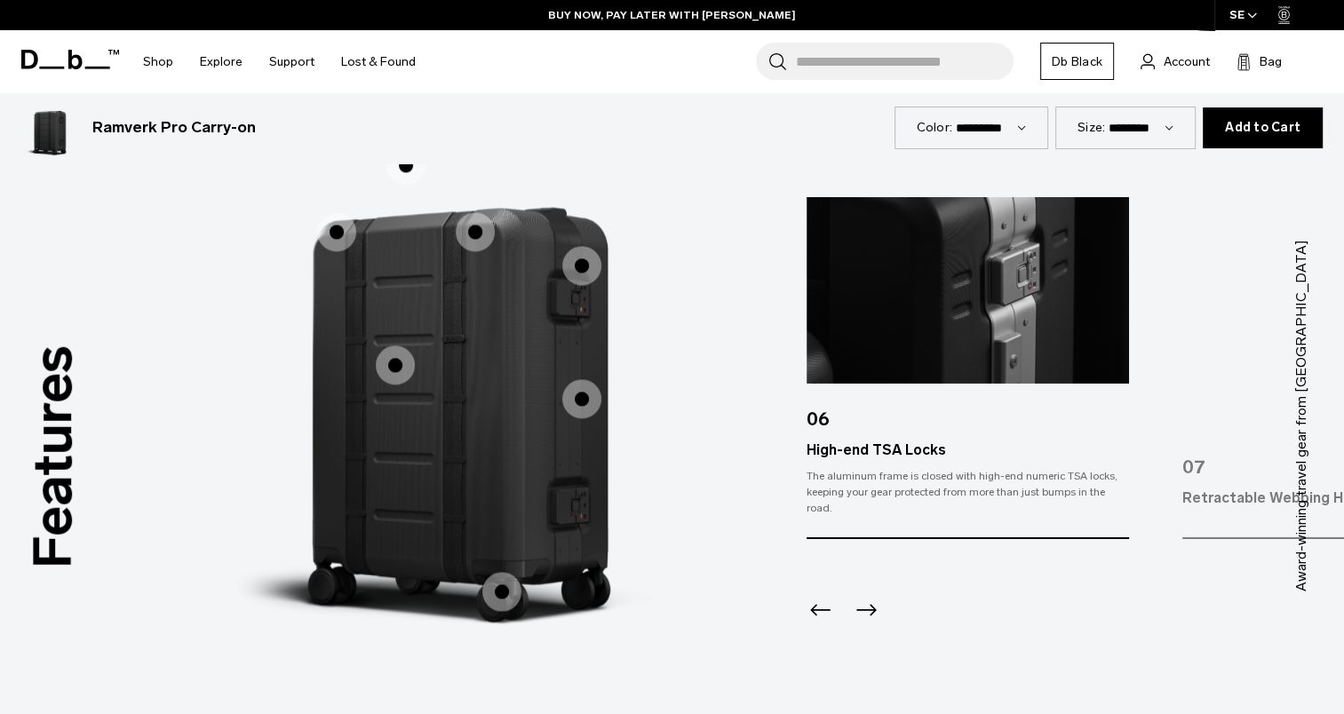
click at [576, 400] on span "1 / 3" at bounding box center [581, 398] width 39 height 39
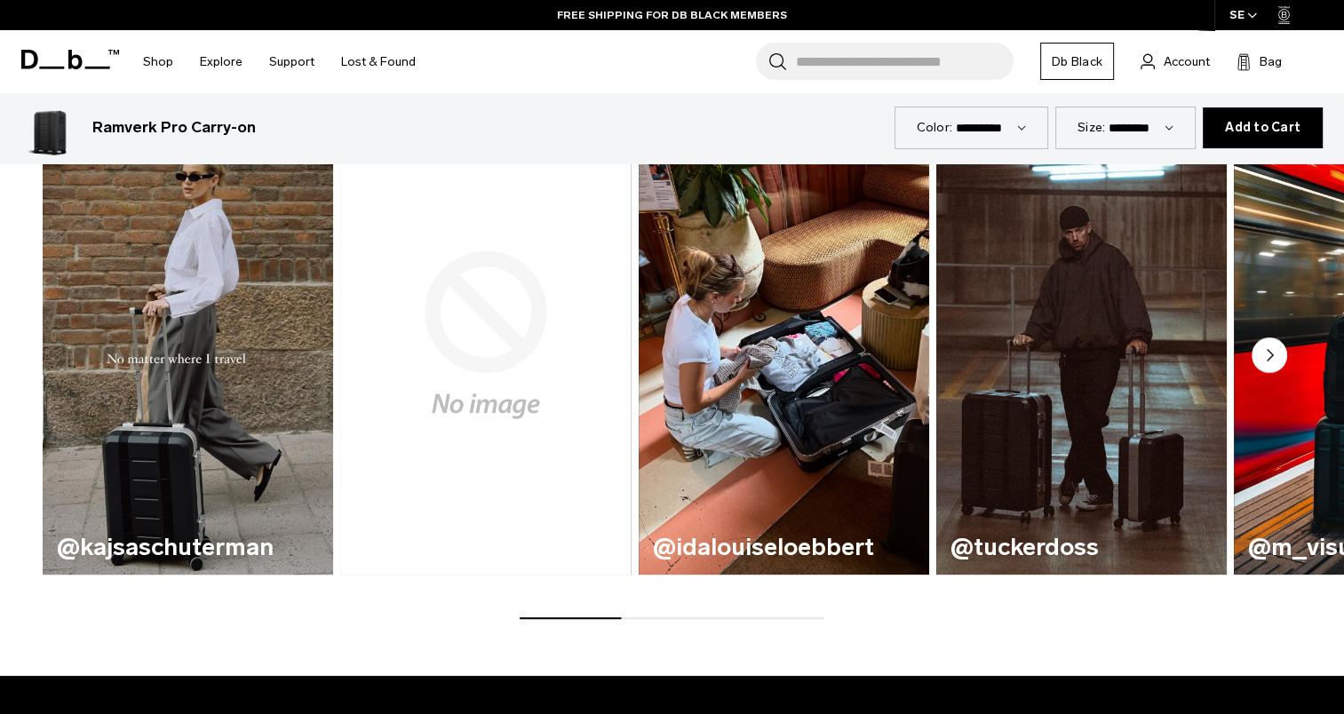
scroll to position [977, 0]
